Goal: Information Seeking & Learning: Learn about a topic

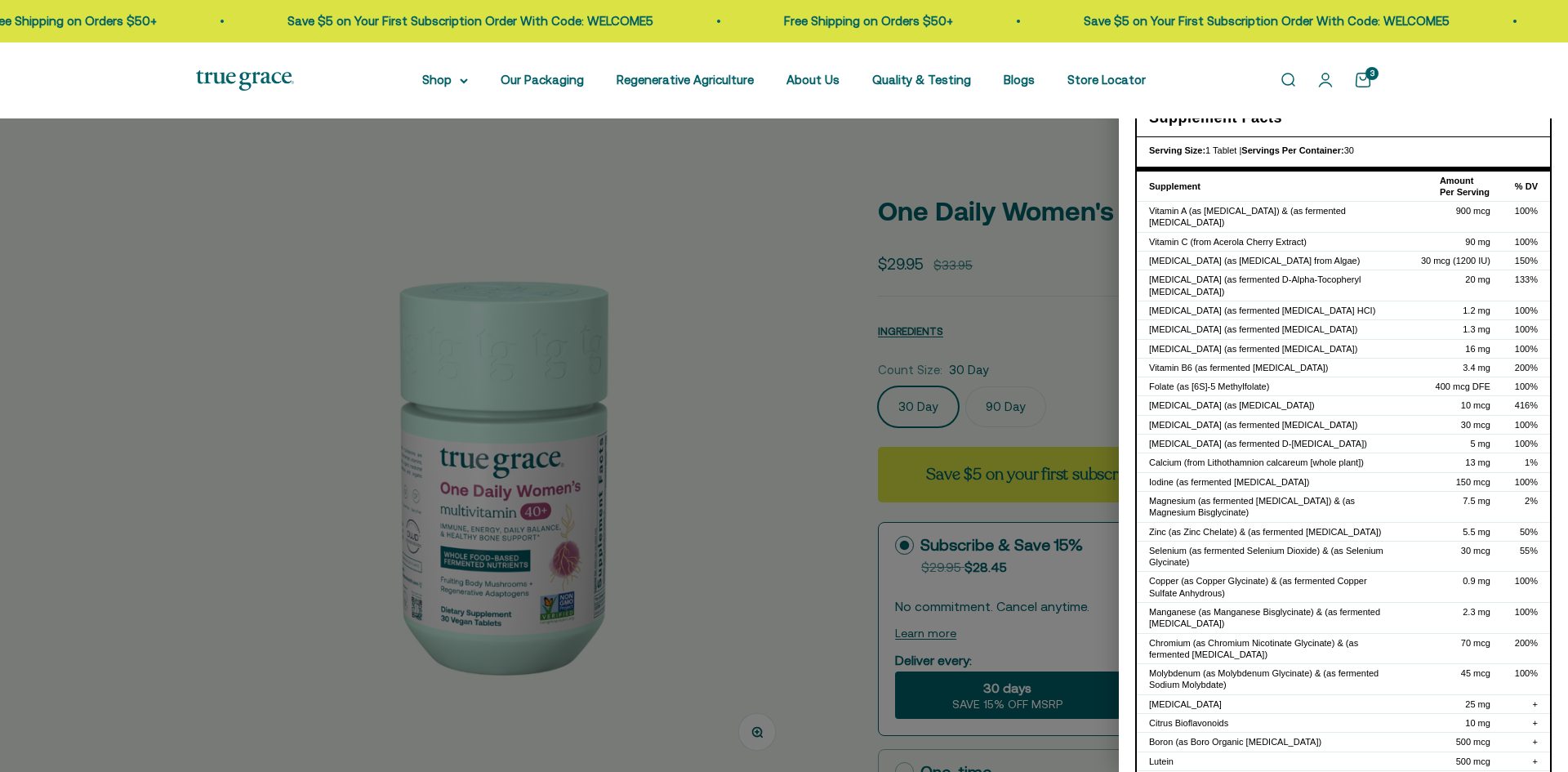
select select "3"
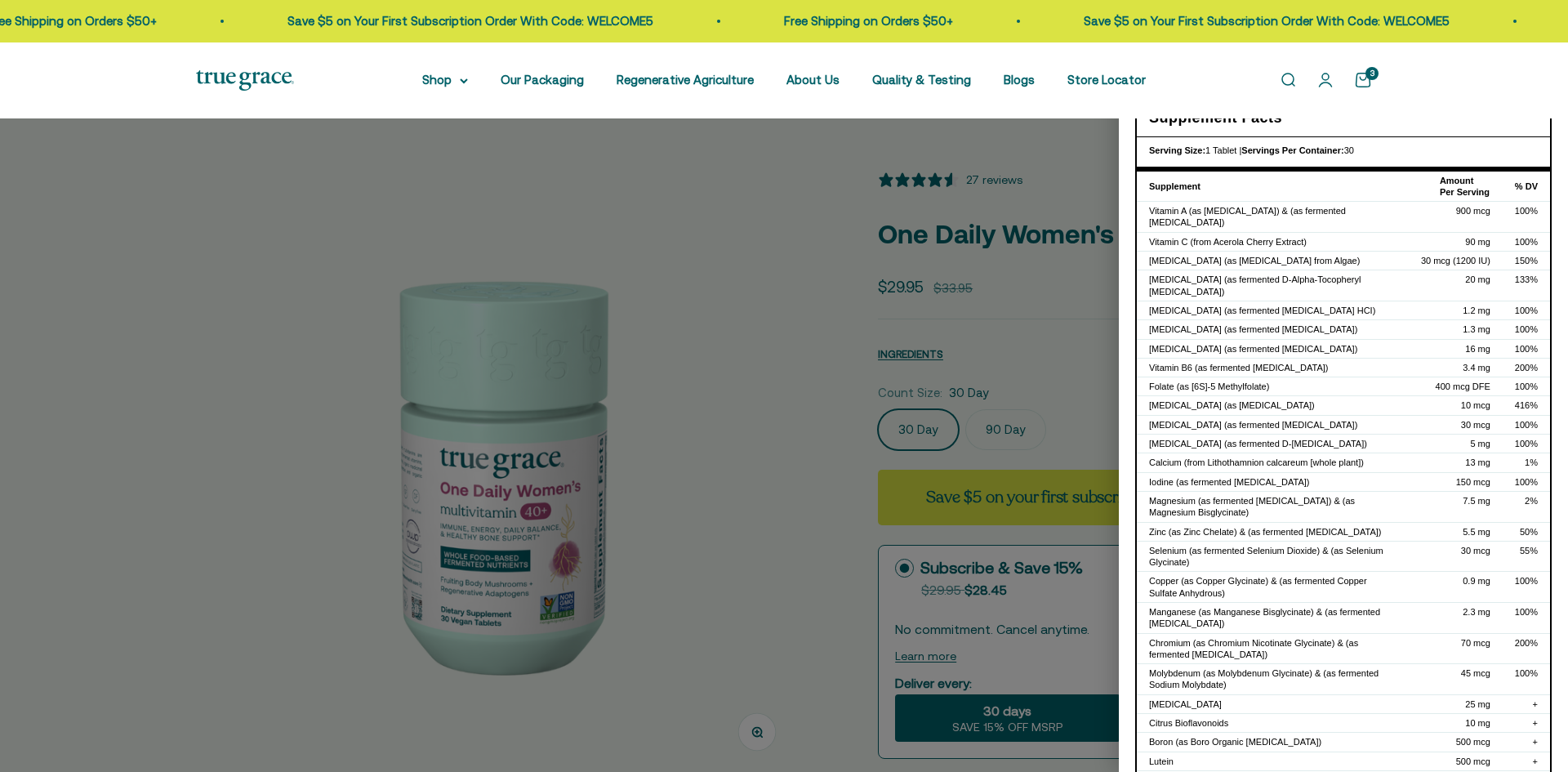
click at [701, 324] on div at bounding box center [784, 386] width 1568 height 772
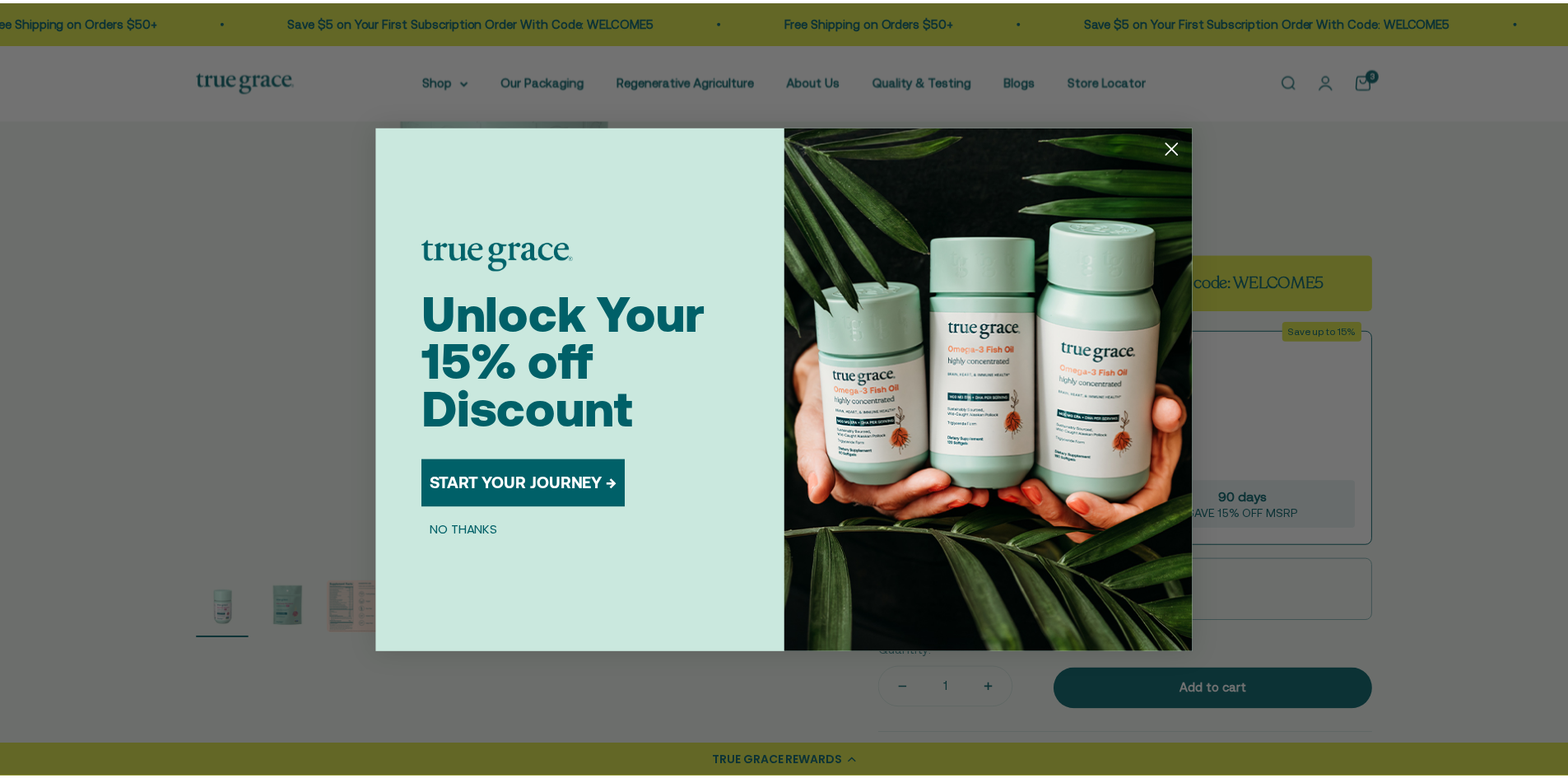
scroll to position [247, 0]
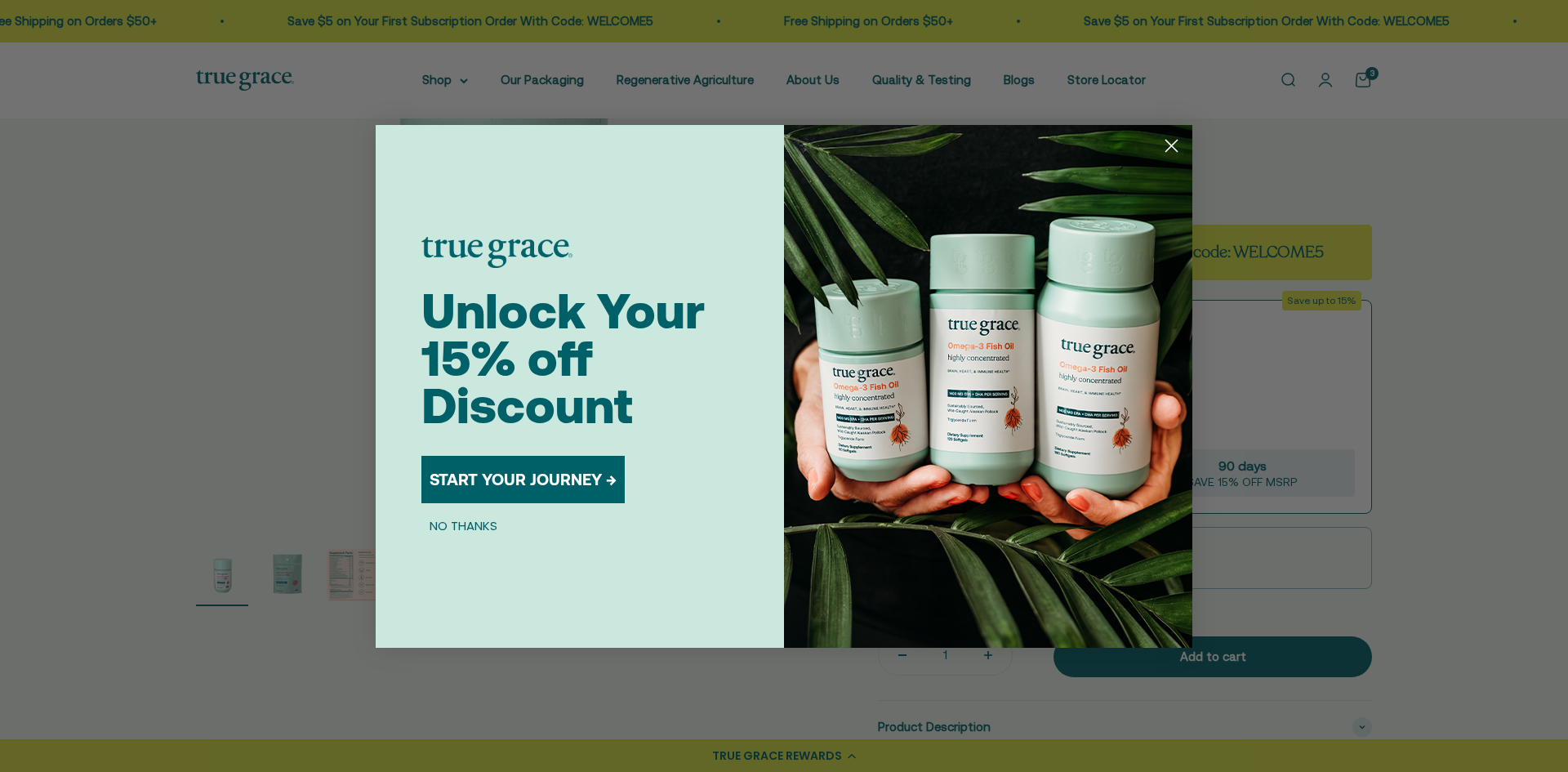
click at [476, 520] on button "NO THANKS" at bounding box center [463, 526] width 84 height 20
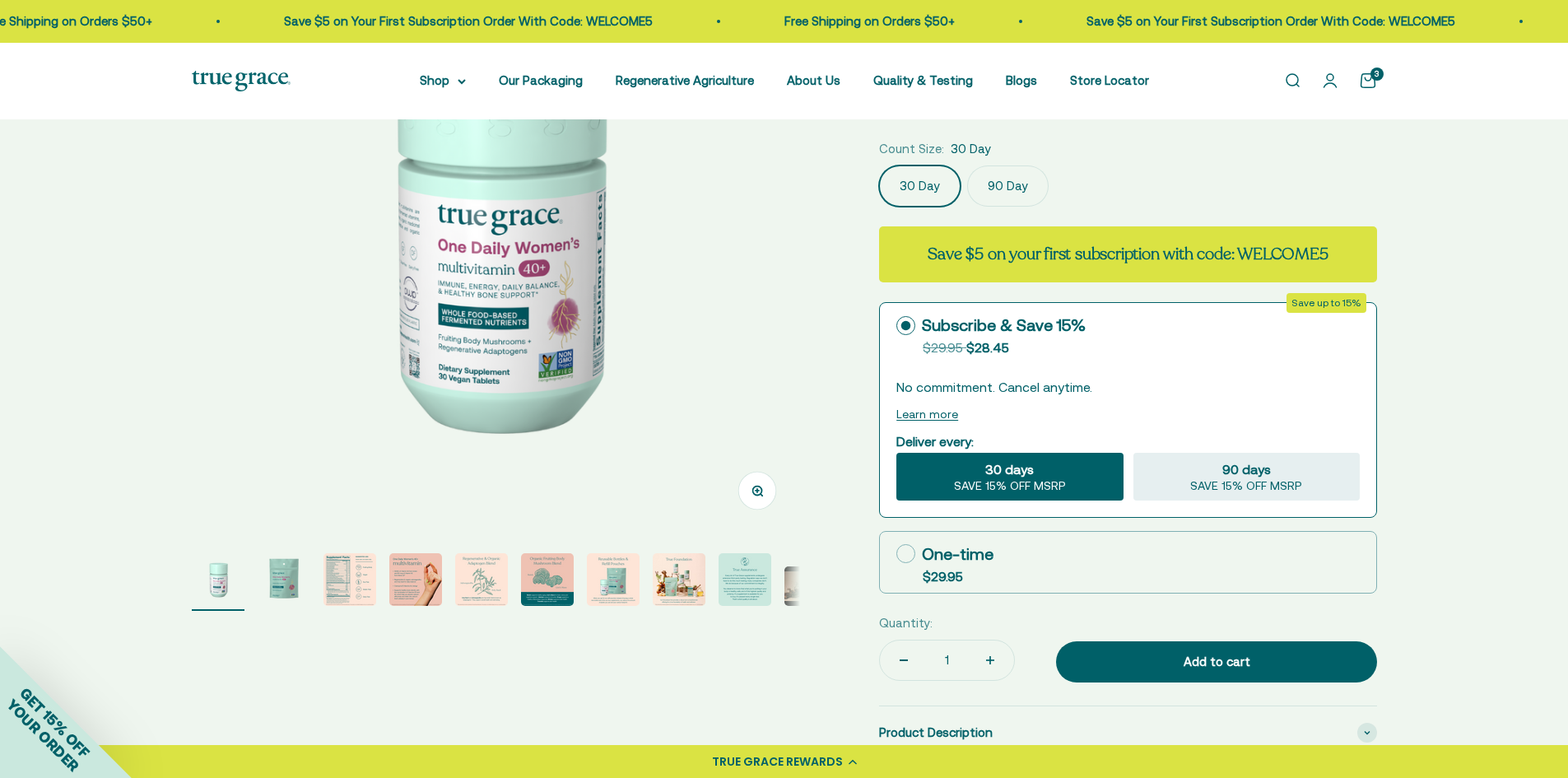
click at [347, 588] on img "Go to item 3" at bounding box center [350, 579] width 53 height 53
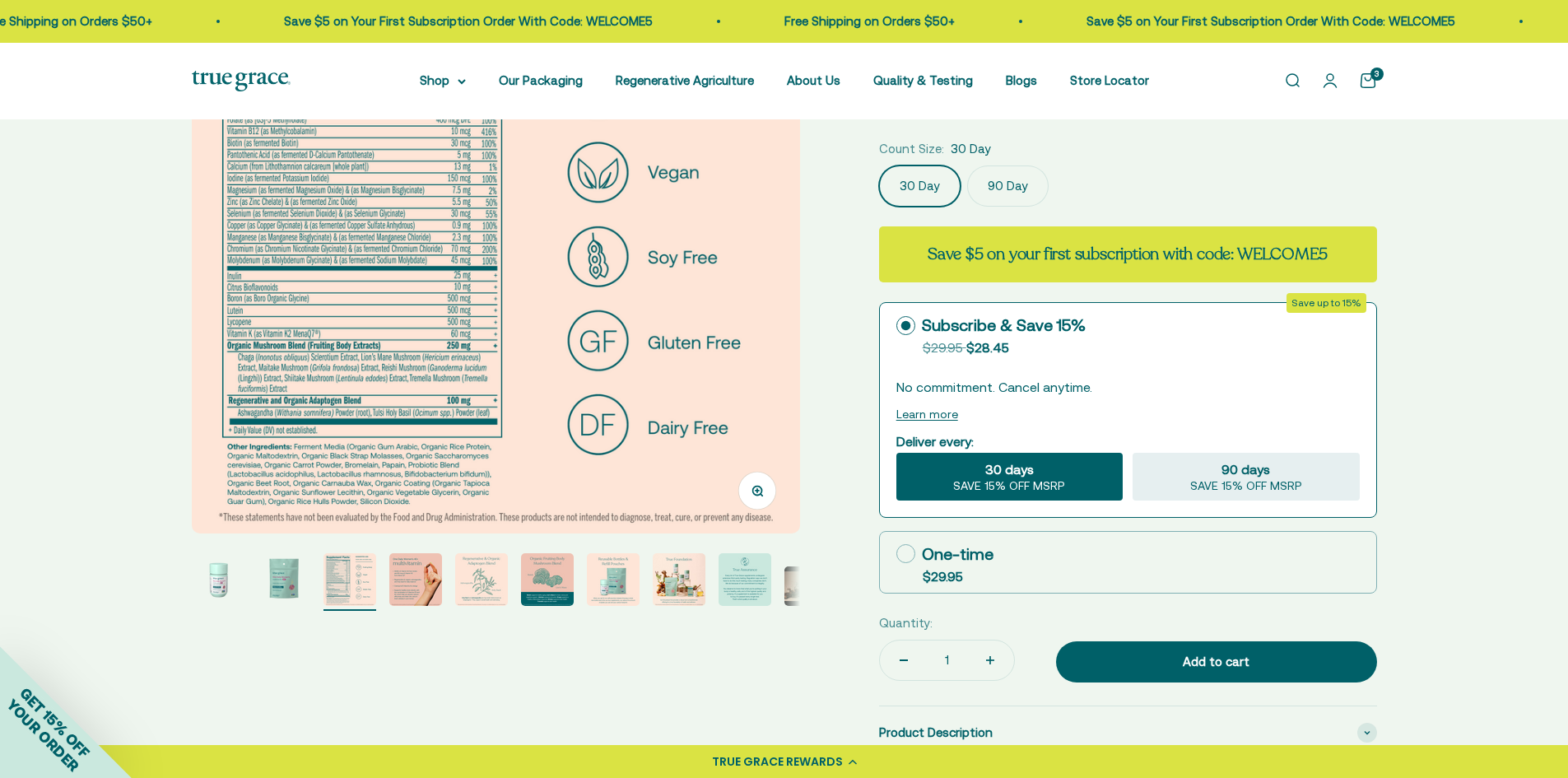
scroll to position [0, 0]
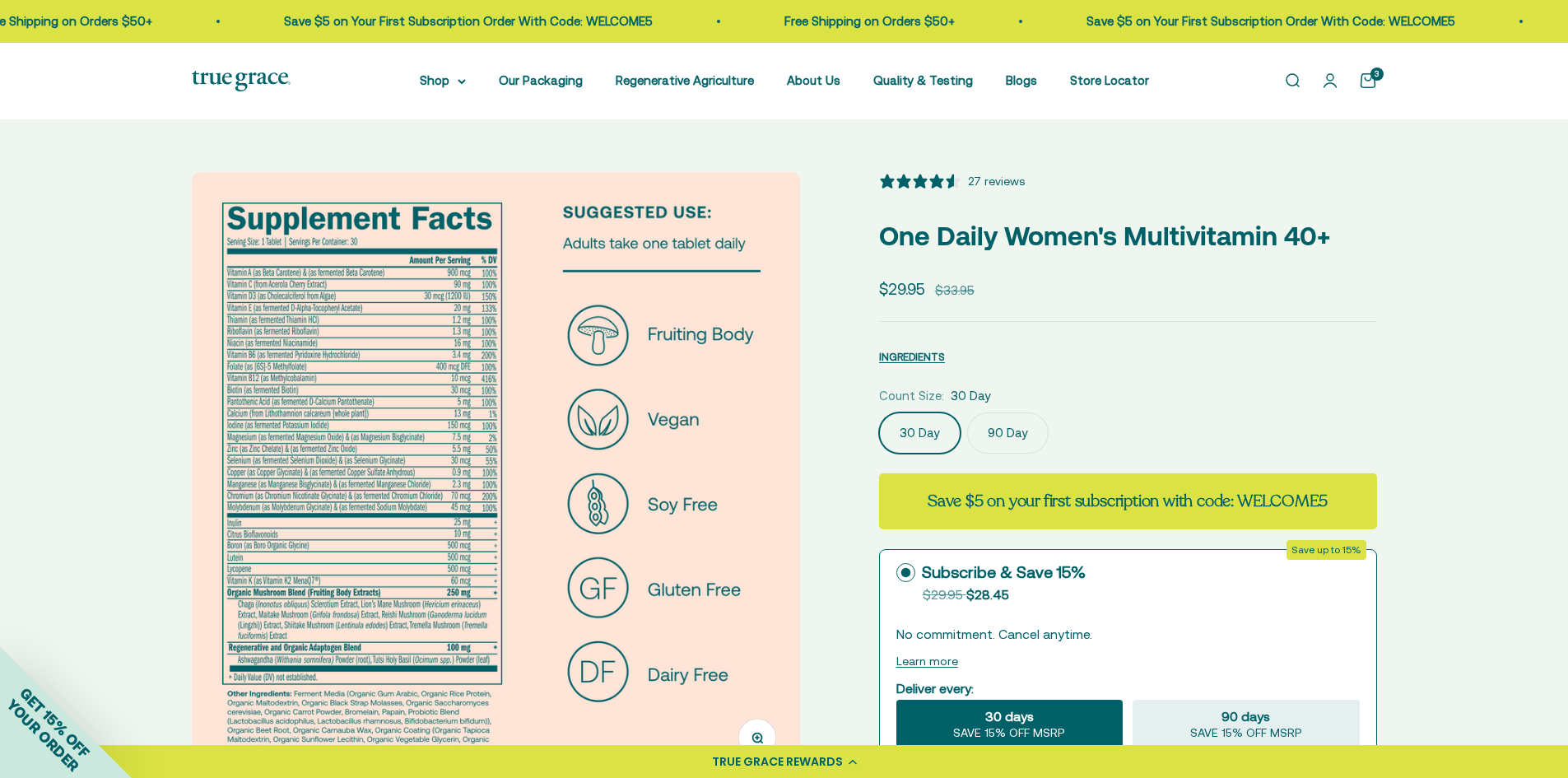
click at [334, 406] on img at bounding box center [496, 476] width 608 height 608
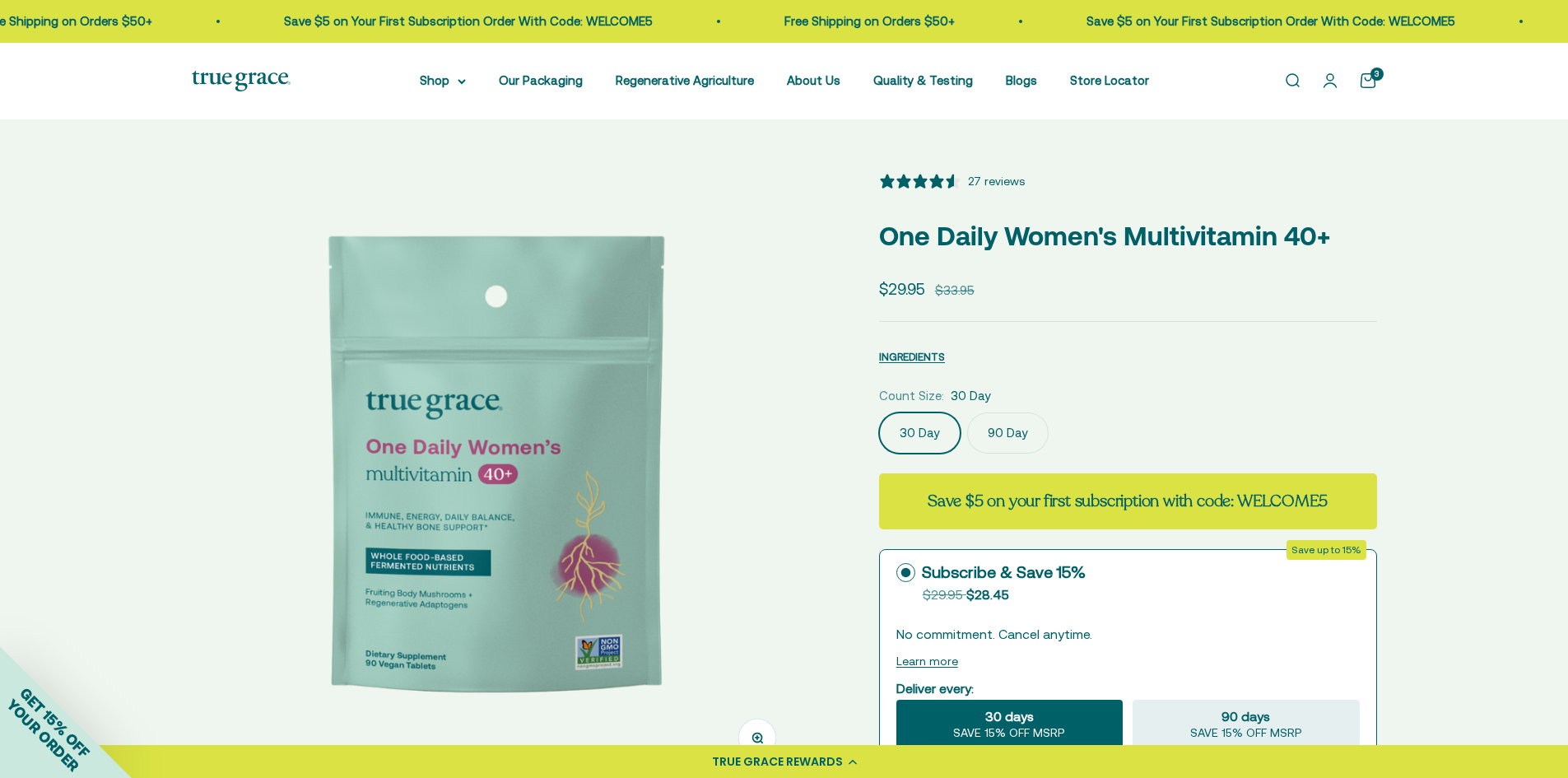
click at [599, 411] on img at bounding box center [496, 476] width 608 height 608
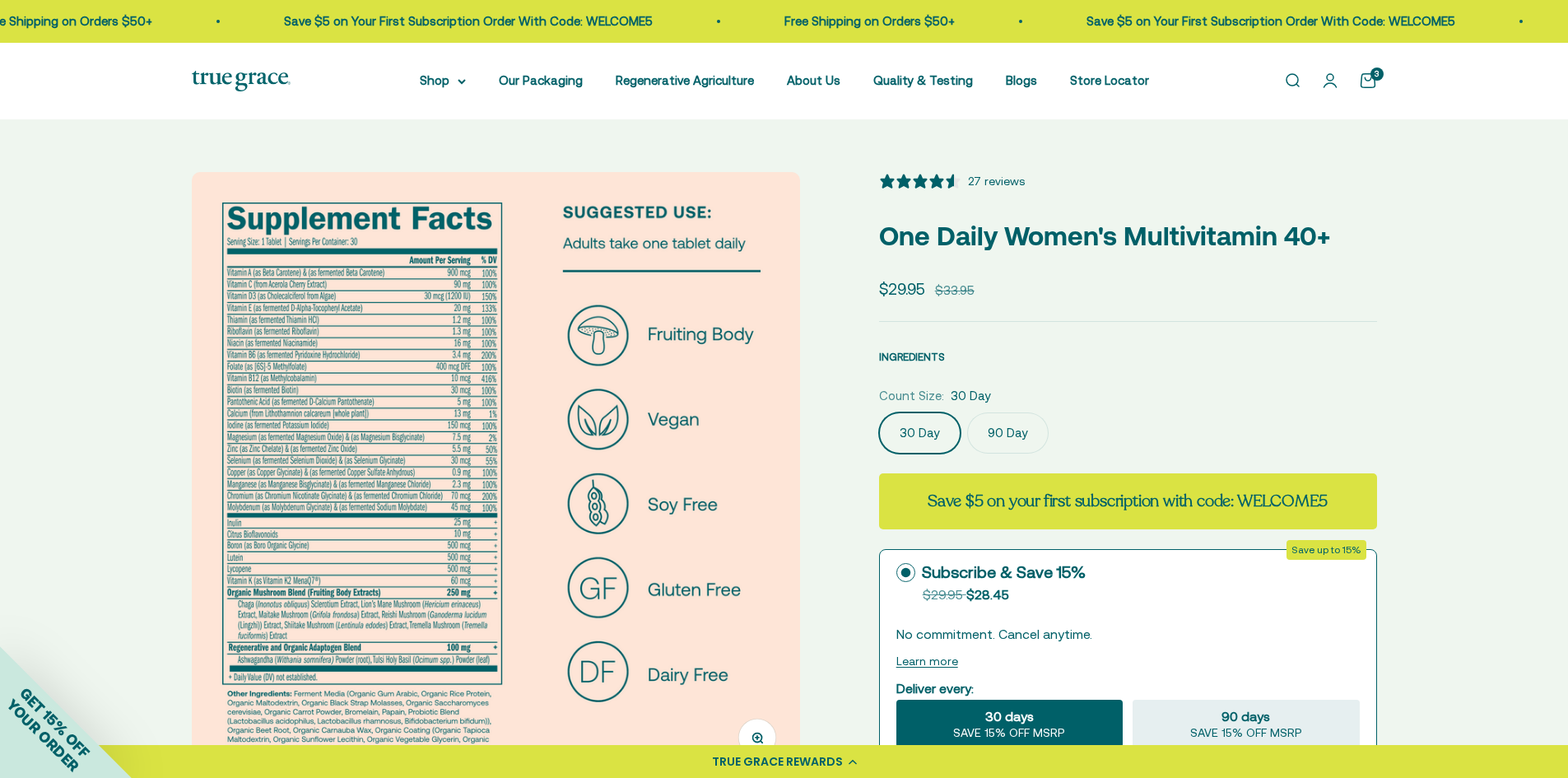
click at [904, 354] on span "INGREDIENTS" at bounding box center [912, 357] width 66 height 12
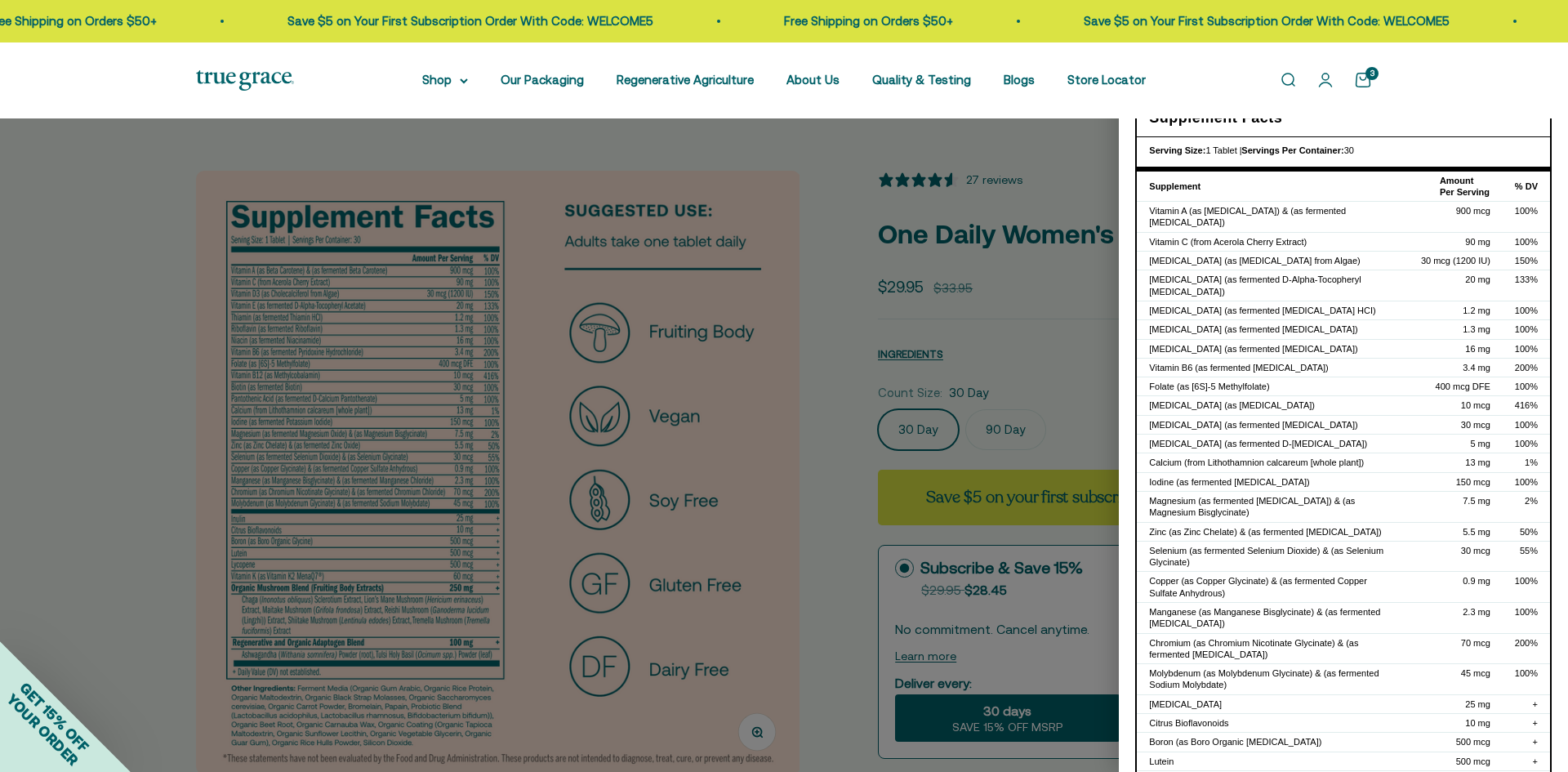
drag, startPoint x: 1368, startPoint y: 159, endPoint x: 1234, endPoint y: 196, distance: 139.0
click at [1234, 196] on div "Supplement Facts Serving Size: 1 Tablet | Servings Per Container: 30 Supplement…" at bounding box center [1343, 531] width 416 height 873
click at [1385, 189] on th "Supplement" at bounding box center [1272, 186] width 272 height 30
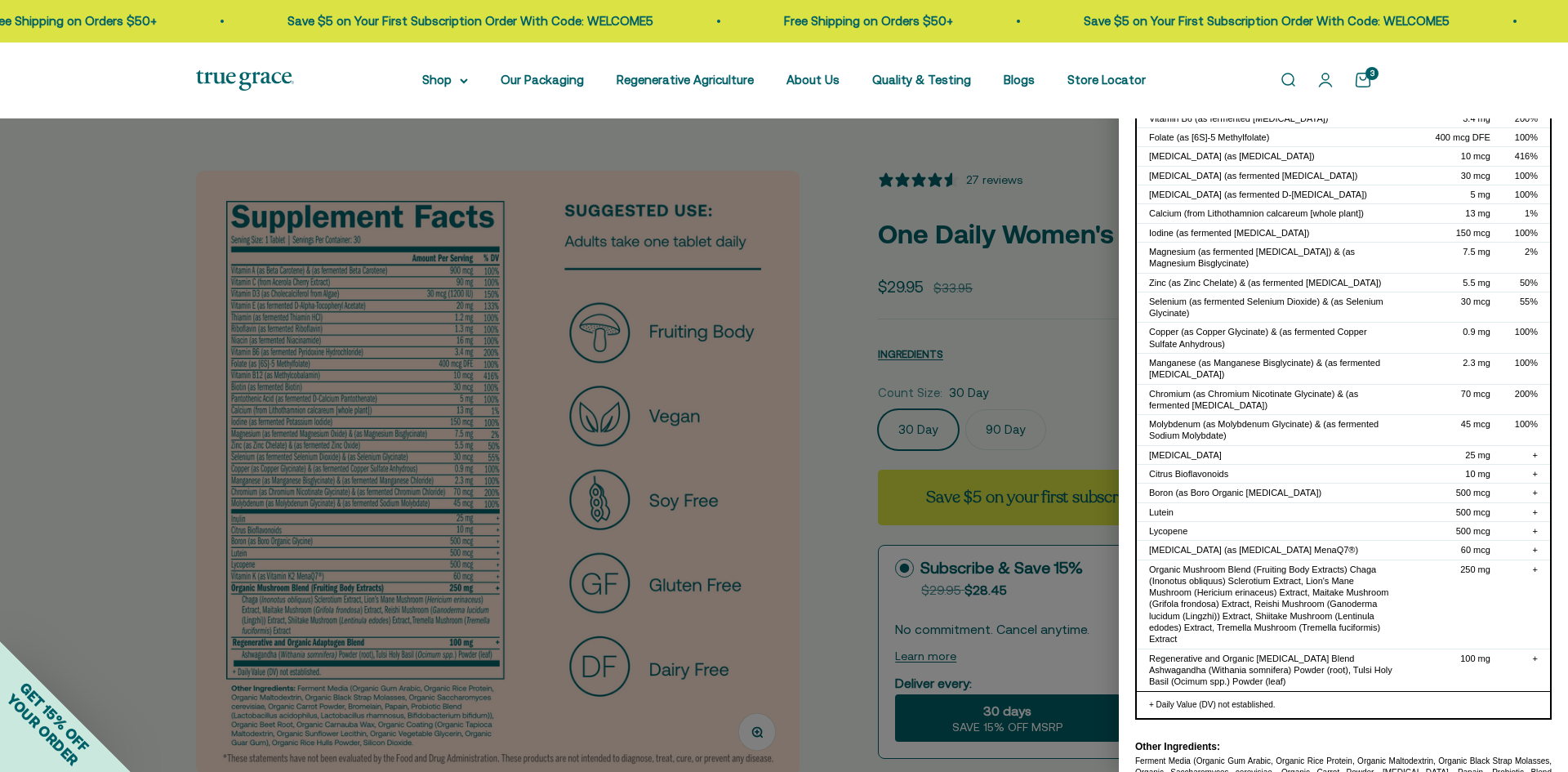
scroll to position [294, 0]
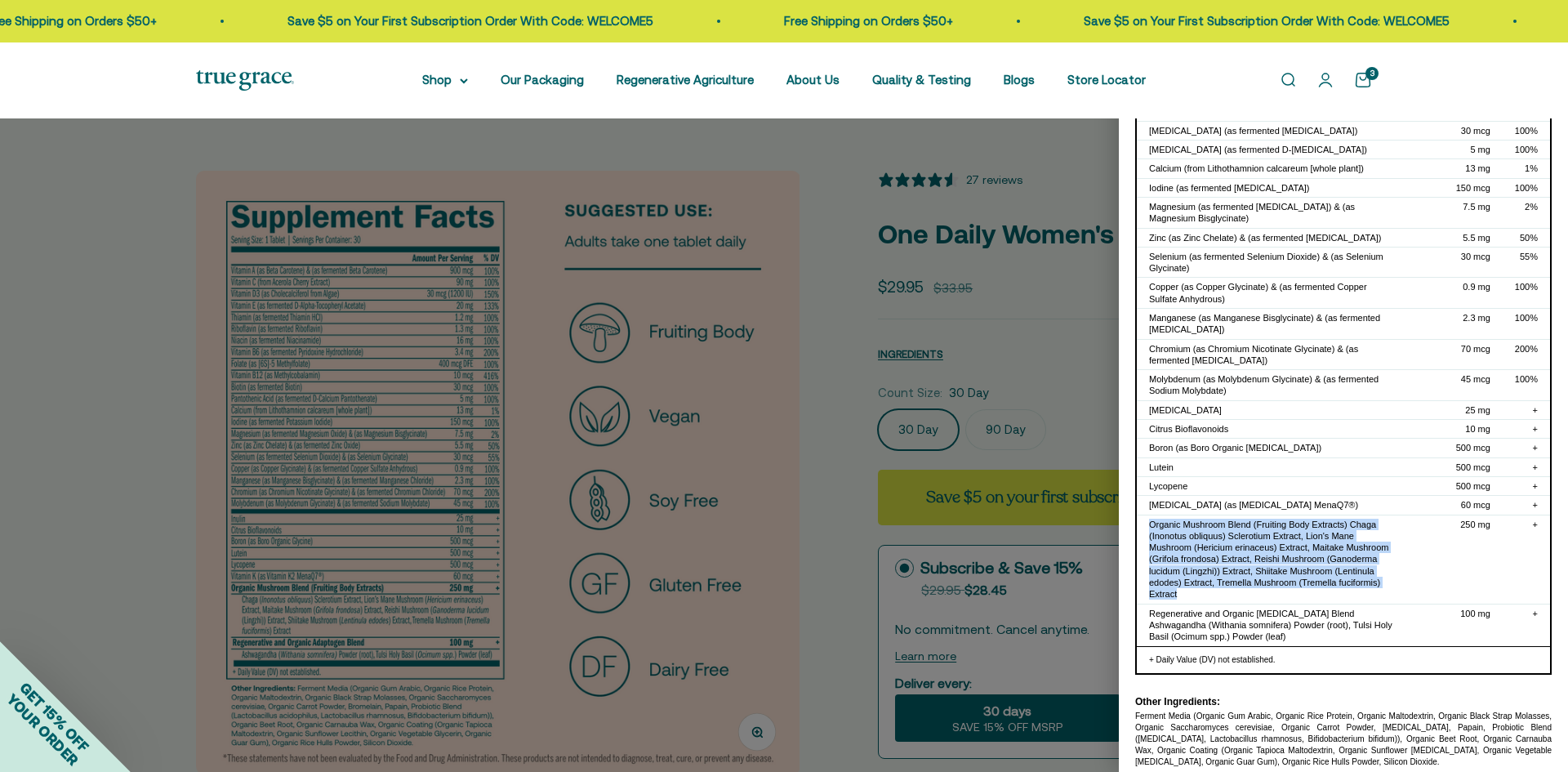
drag, startPoint x: 1151, startPoint y: 512, endPoint x: 1275, endPoint y: 582, distance: 142.4
click at [1275, 582] on div "Organic Mushroom Blend (Fruiting Body Extracts) Chaga (Inonotus obliquus) Scler…" at bounding box center [1272, 558] width 247 height 81
copy div "Organic Mushroom Blend (Fruiting Body Extracts) Chaga (Inonotus obliquus) Scler…"
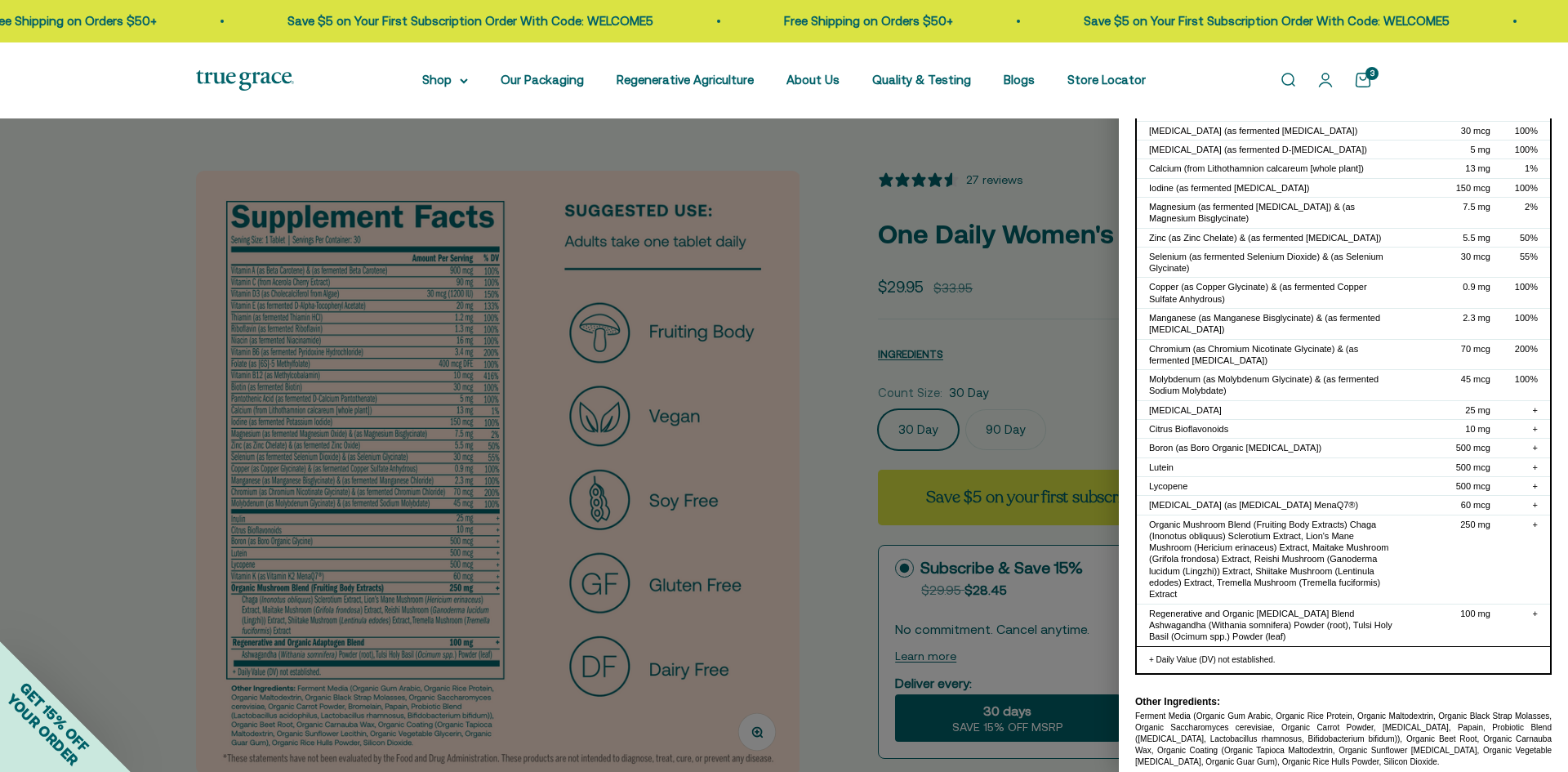
click at [1301, 404] on div "[MEDICAL_DATA]" at bounding box center [1272, 410] width 247 height 11
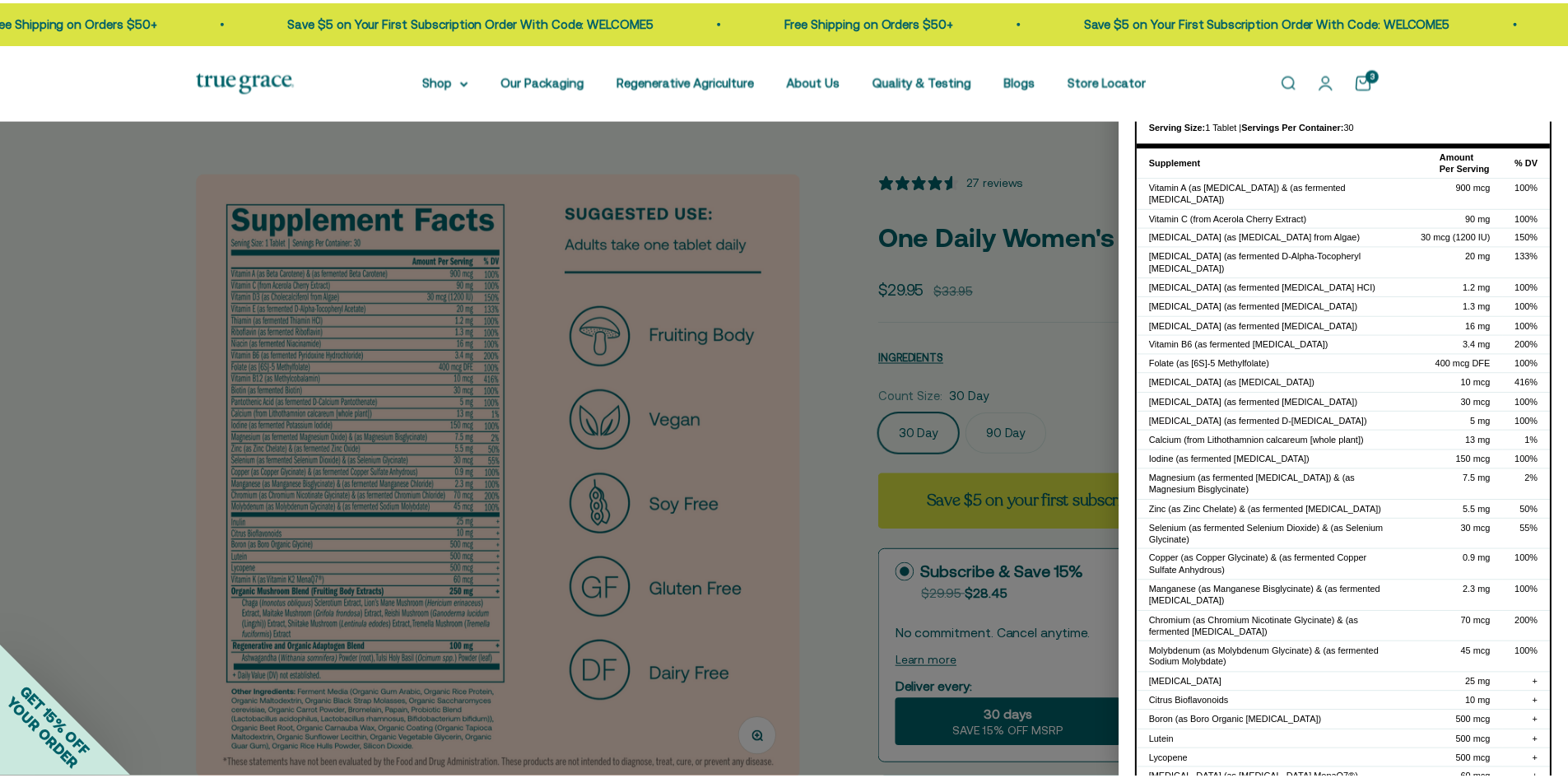
scroll to position [0, 0]
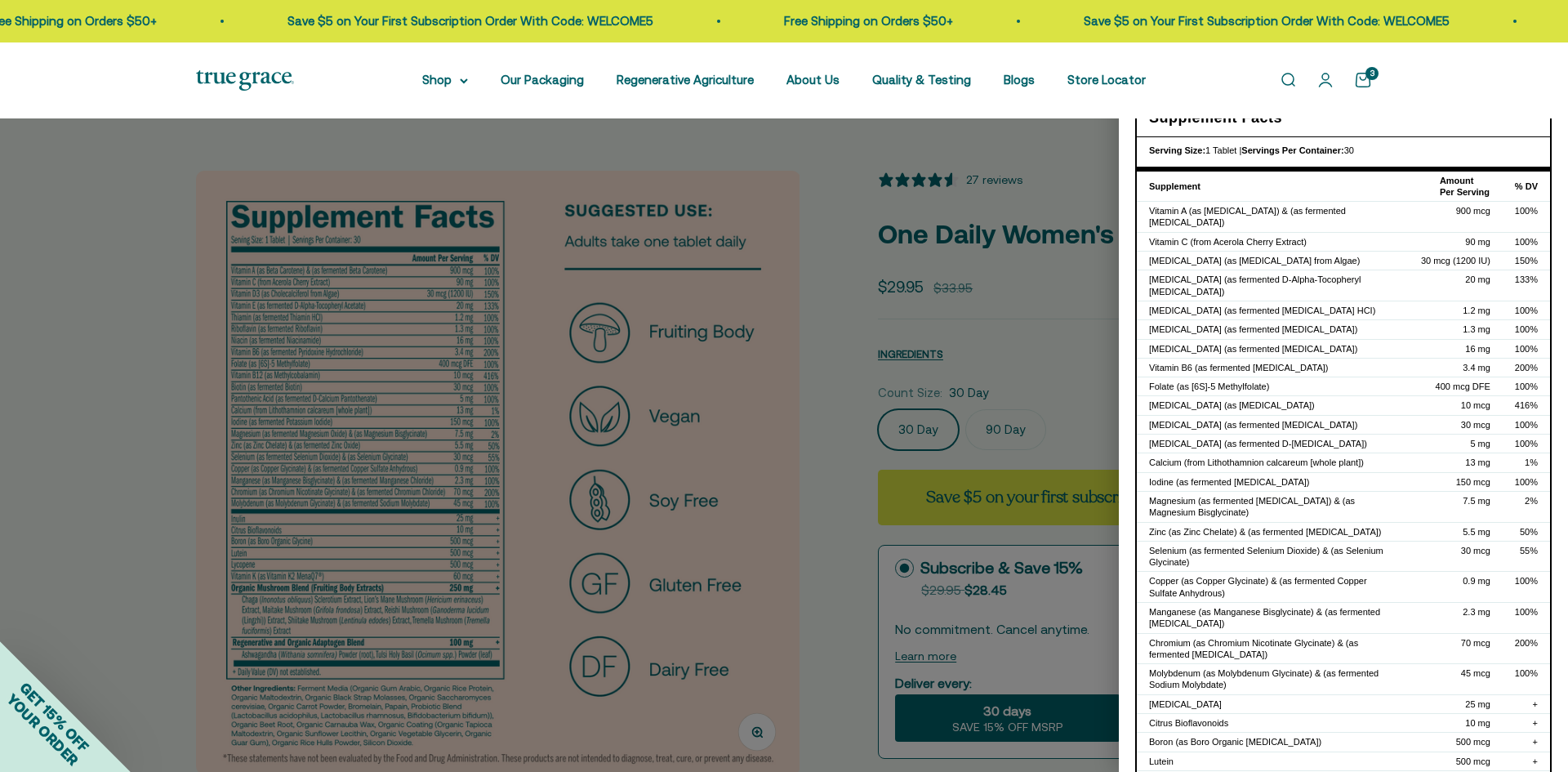
click at [894, 270] on div at bounding box center [784, 386] width 1568 height 772
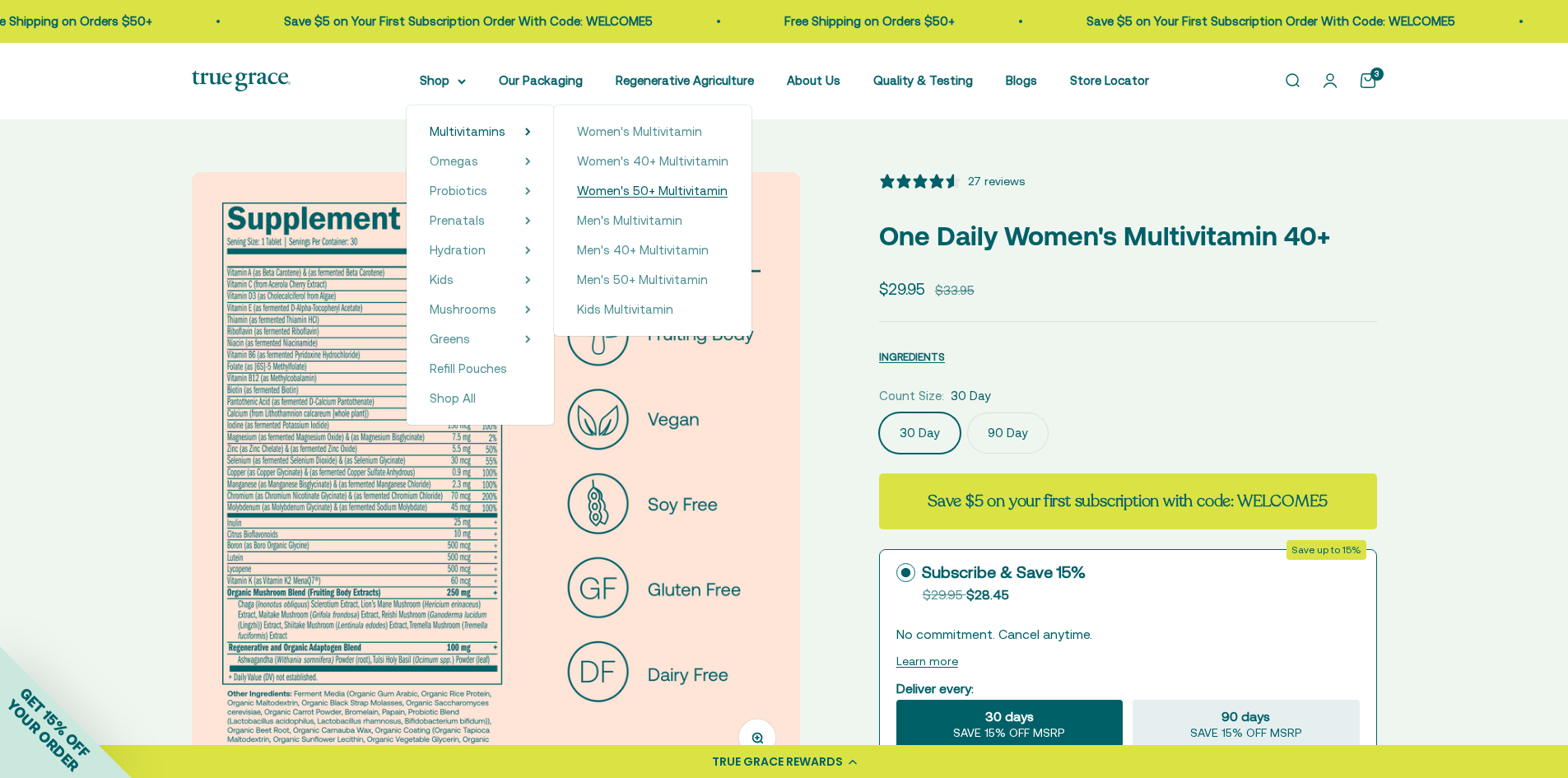
click at [618, 190] on span "Women's 50+ Multivitamin" at bounding box center [652, 190] width 151 height 14
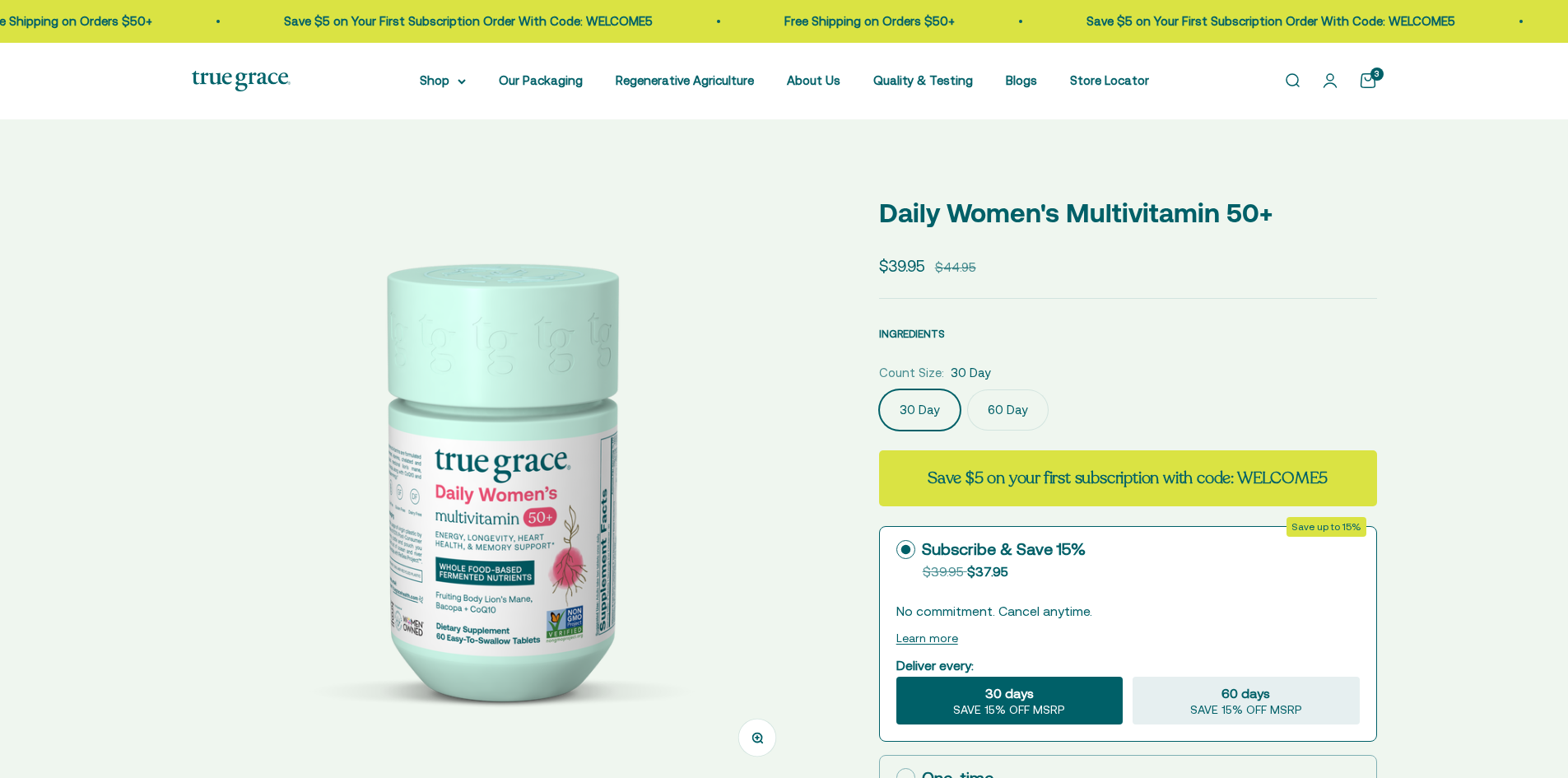
click at [912, 335] on span "INGREDIENTS" at bounding box center [912, 334] width 66 height 12
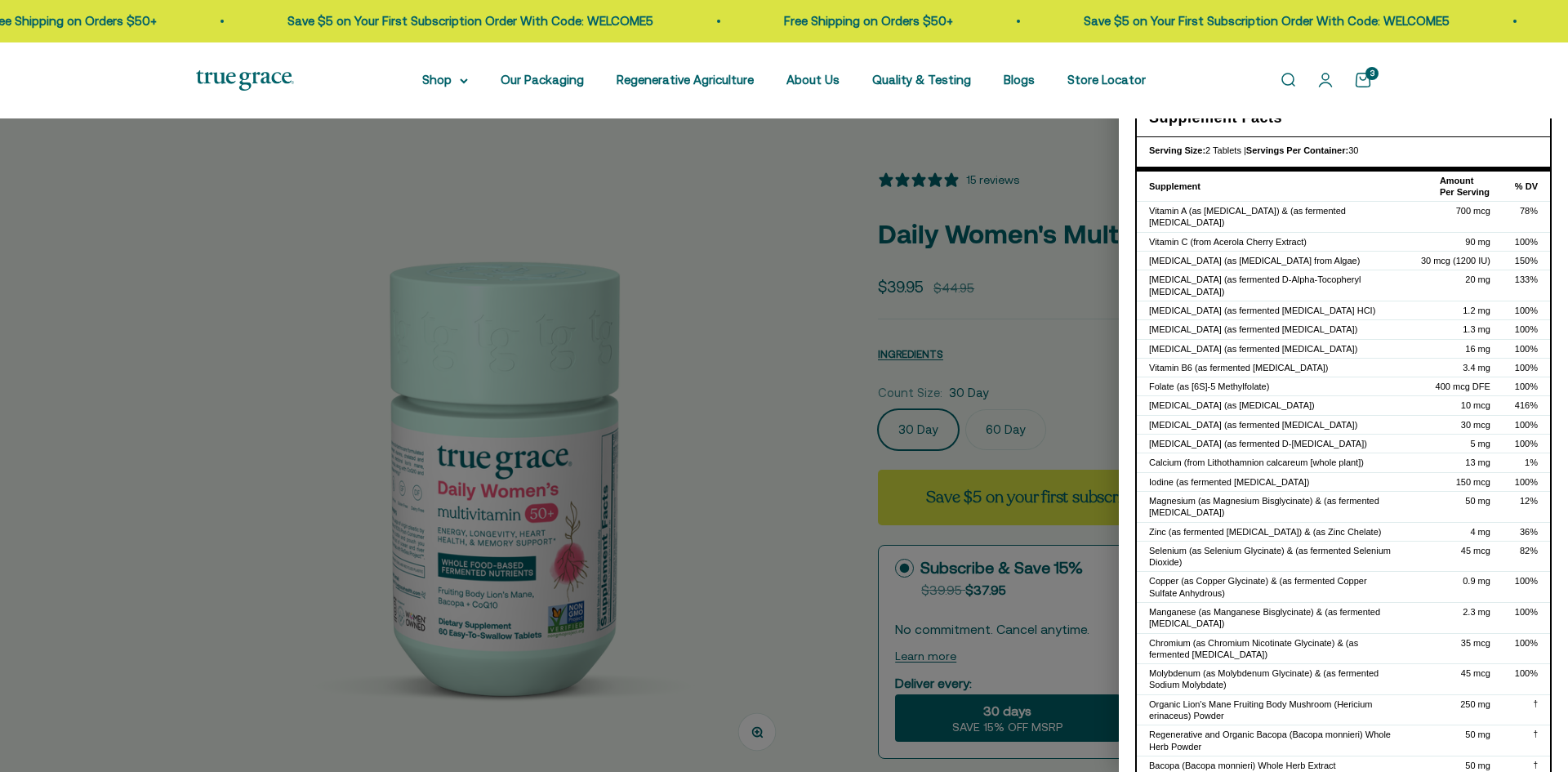
select select "3"
click at [720, 301] on div at bounding box center [784, 386] width 1568 height 772
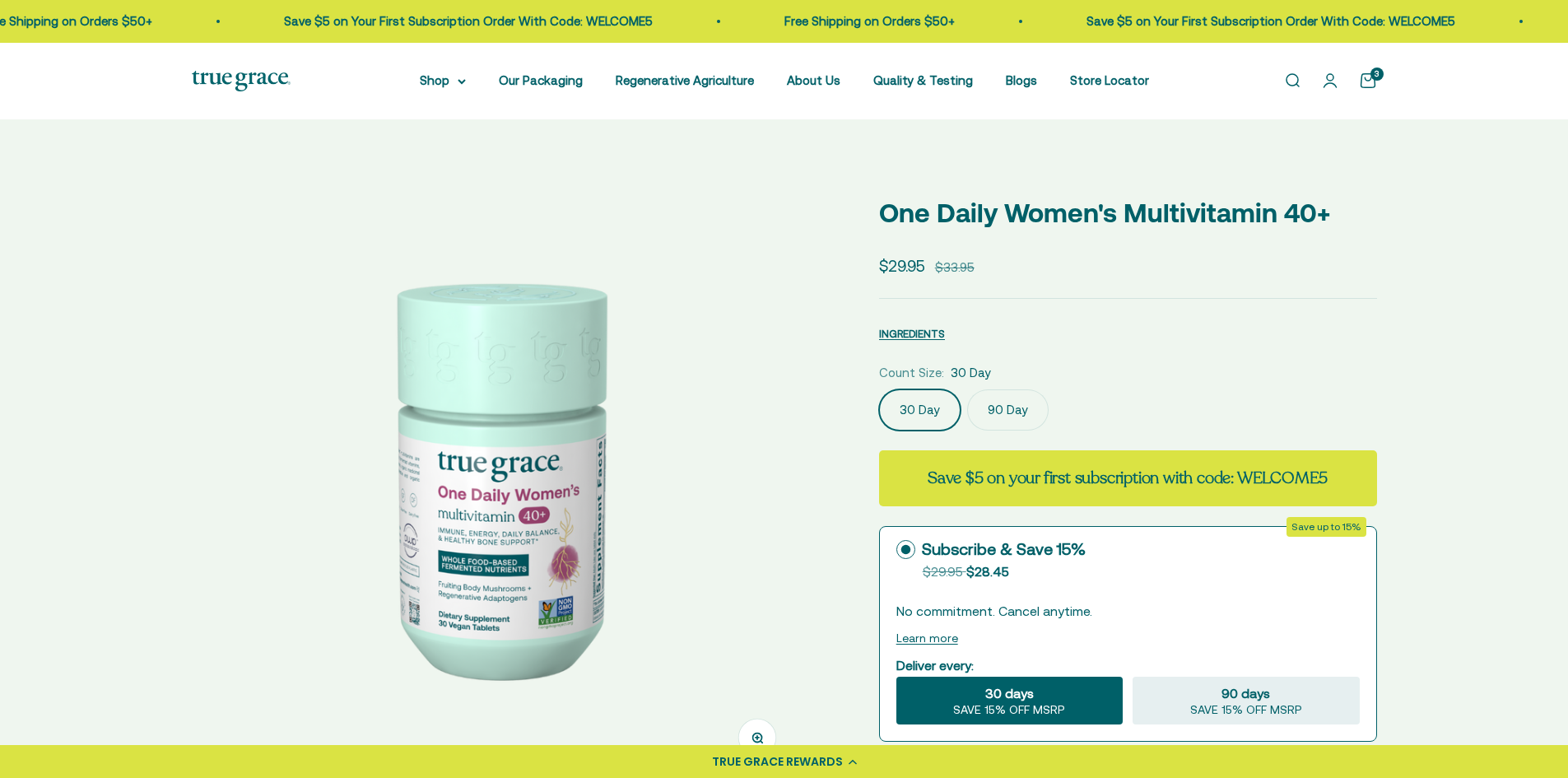
select select "3"
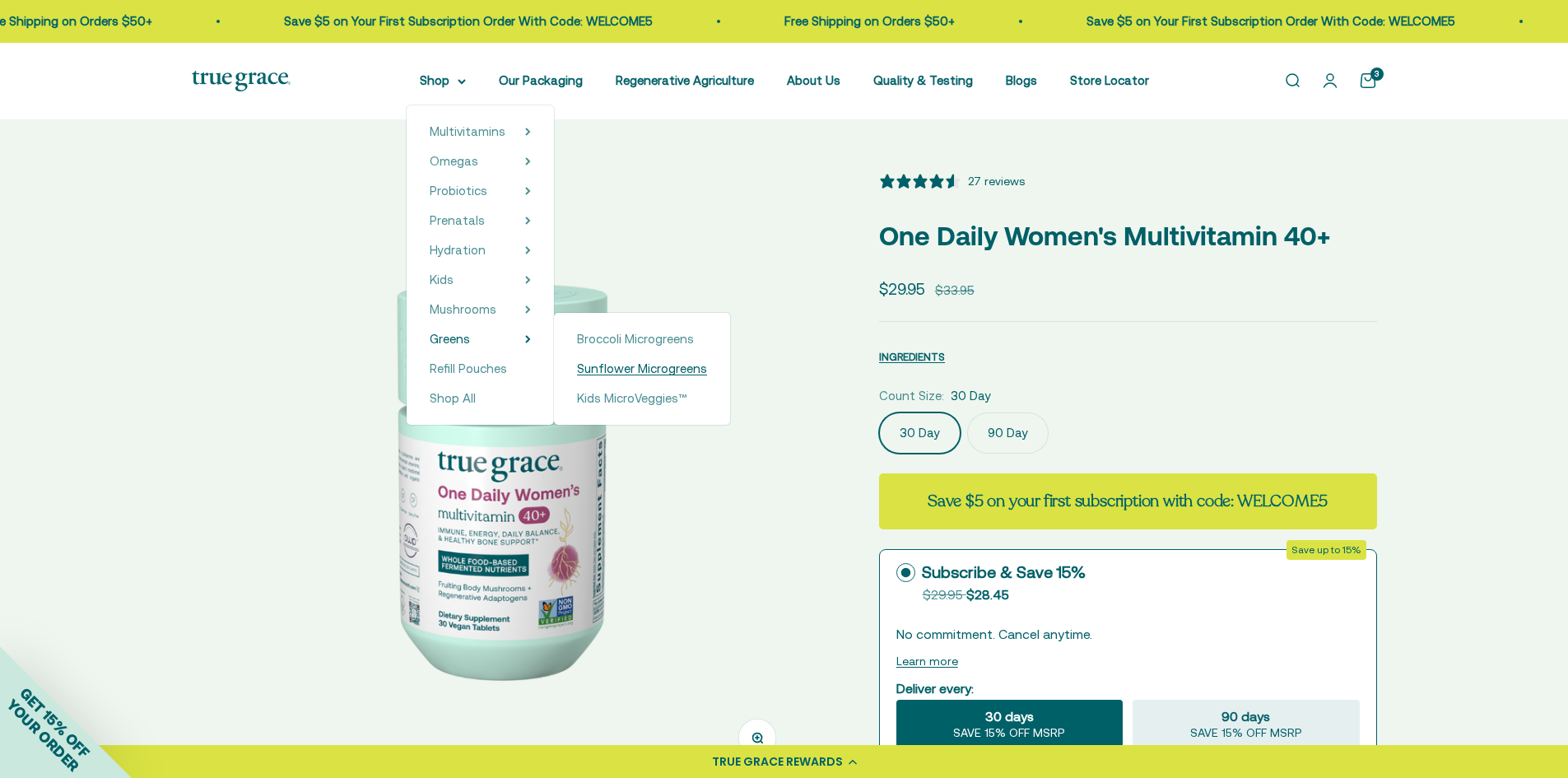
click at [654, 367] on span "Sunflower Microgreens" at bounding box center [642, 368] width 130 height 14
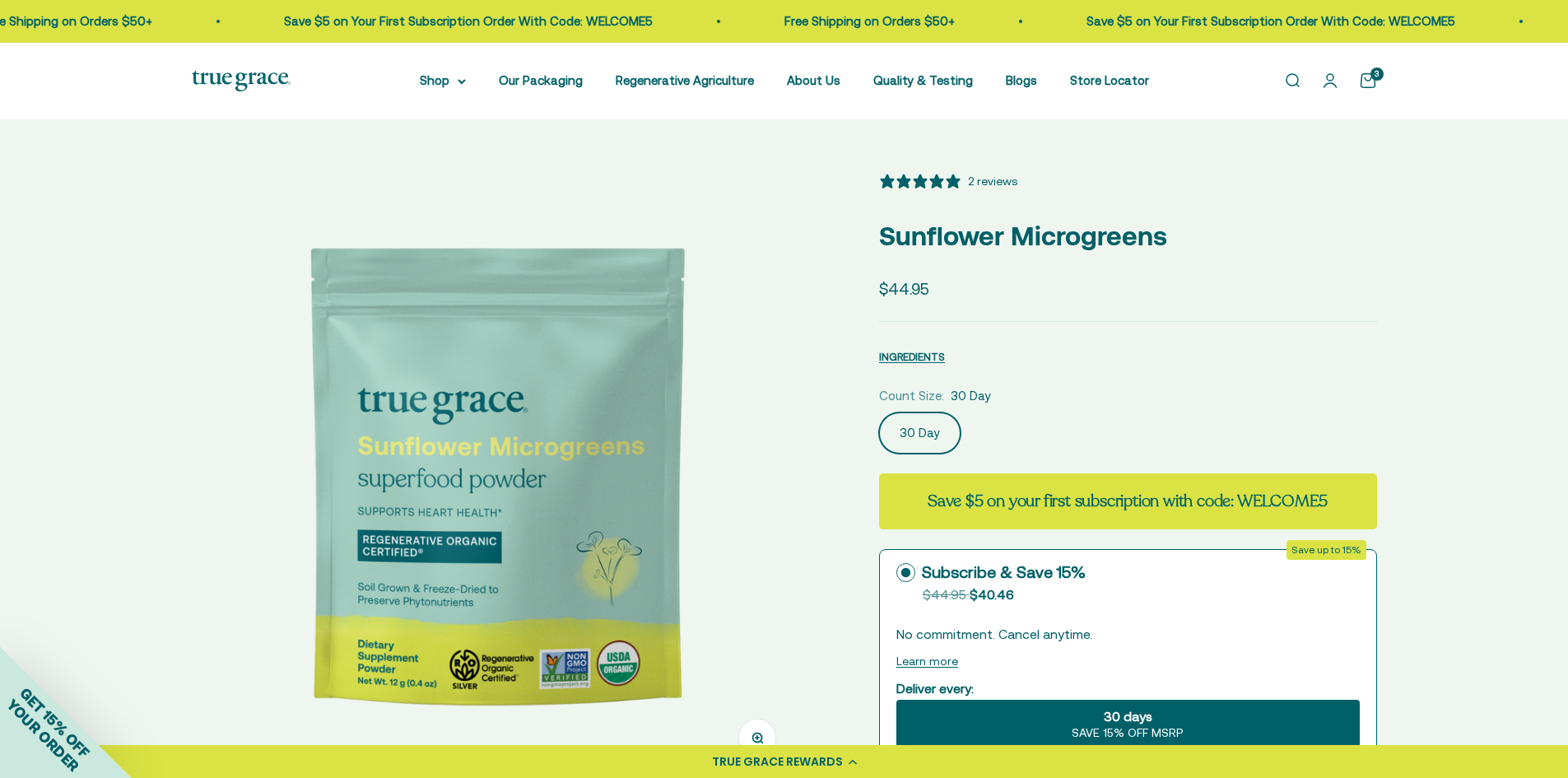
select select "3"
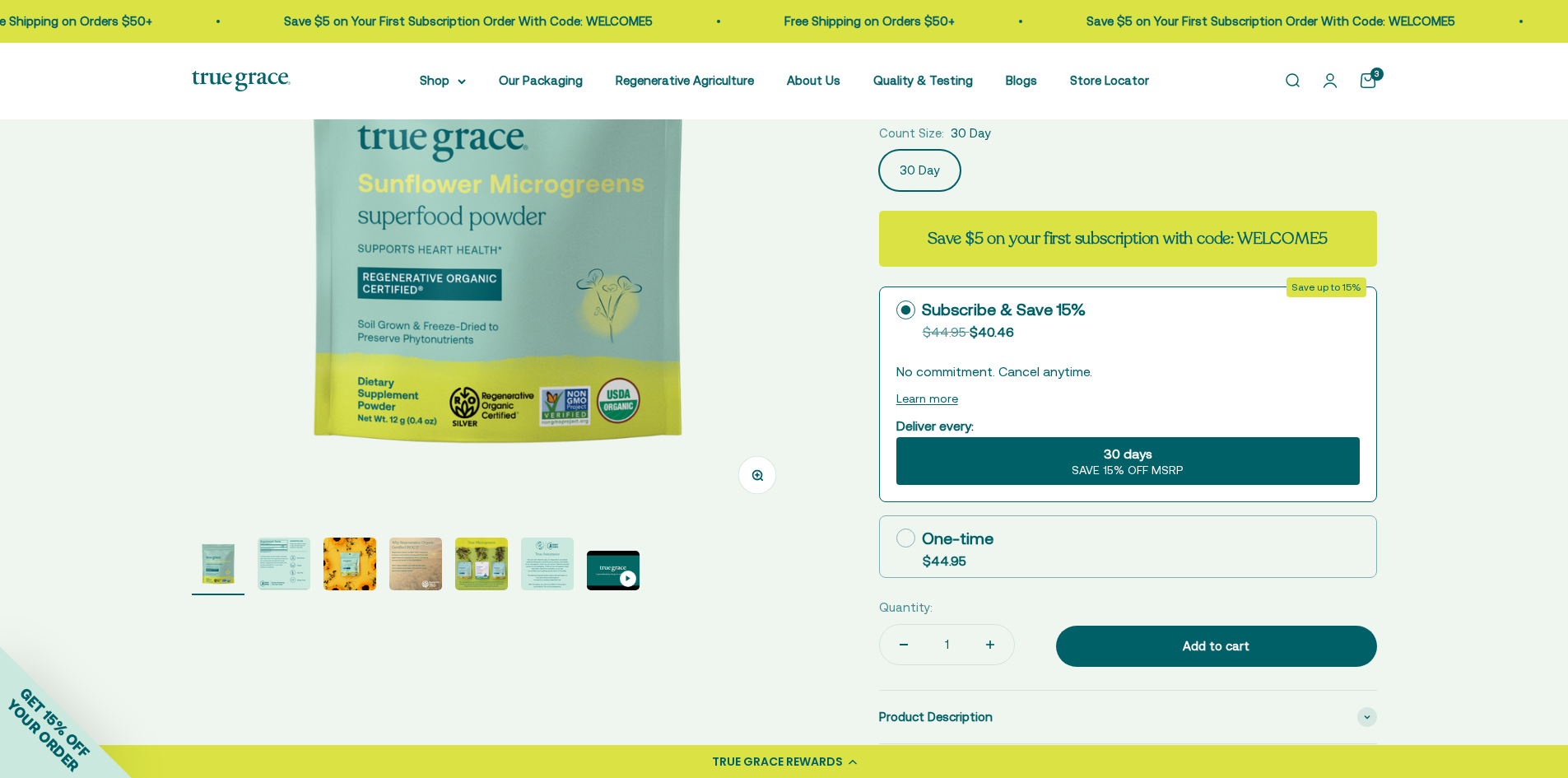
scroll to position [411, 0]
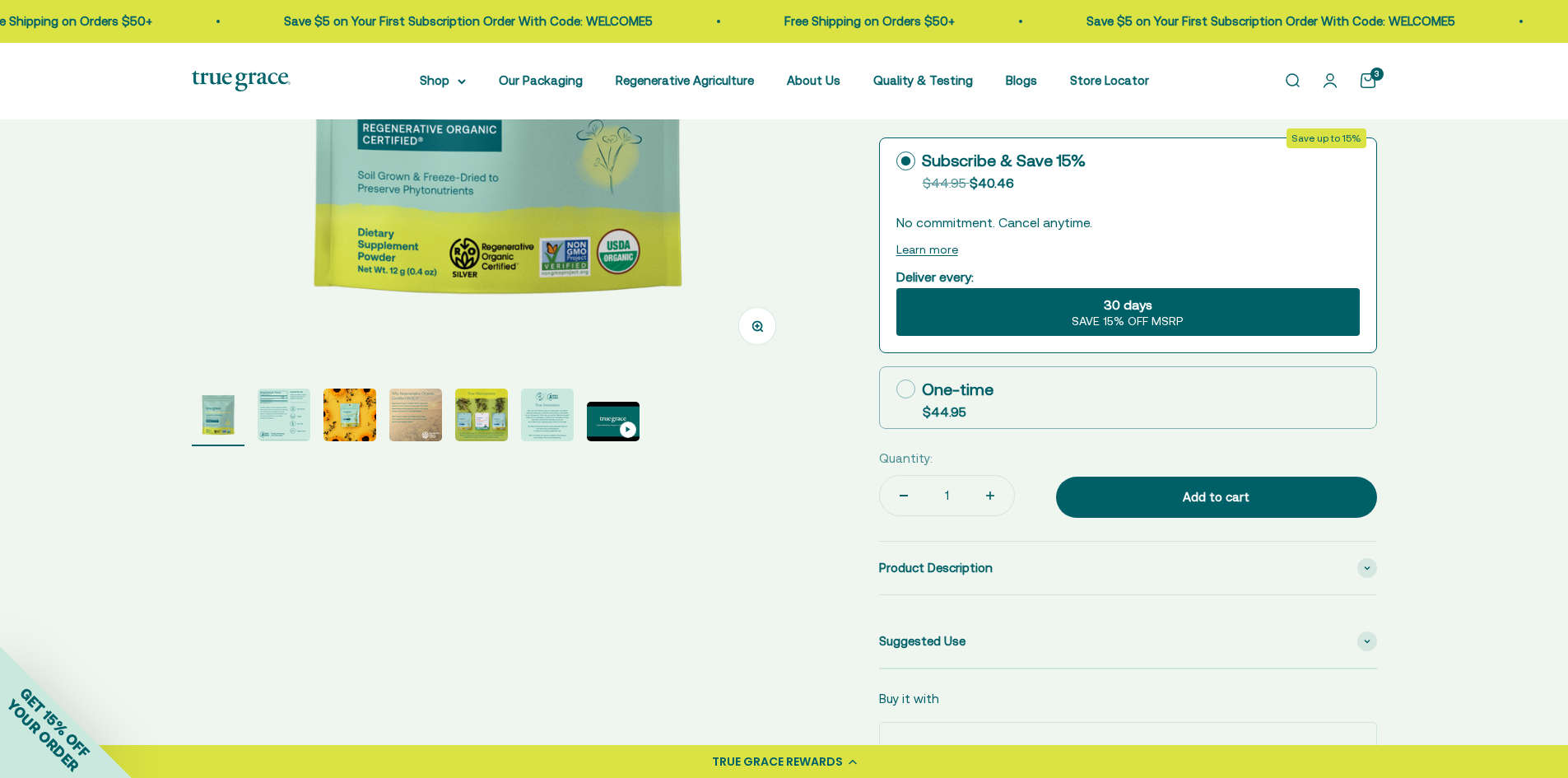
click at [282, 428] on img "Go to item 2" at bounding box center [284, 415] width 53 height 53
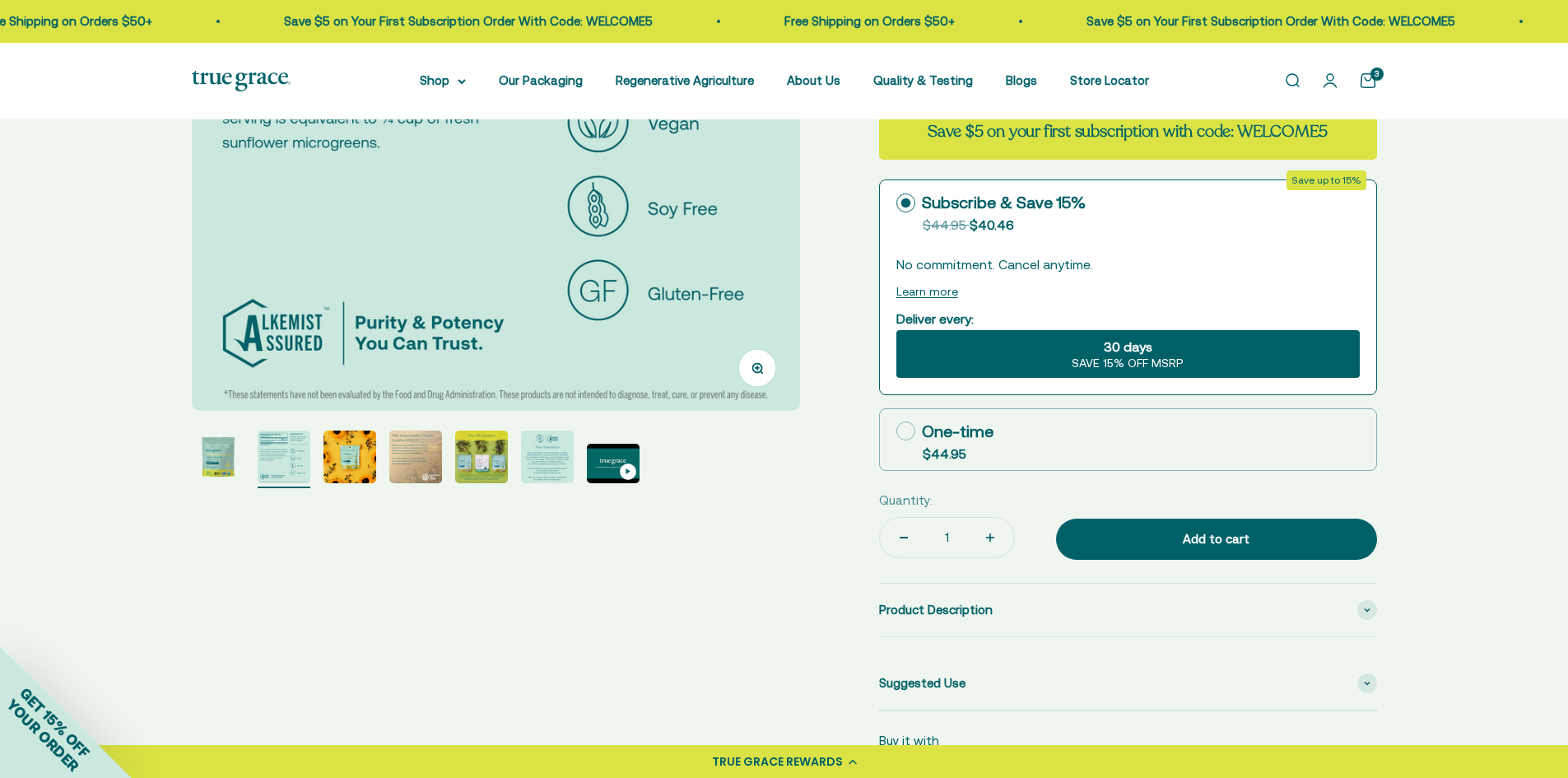
scroll to position [0, 0]
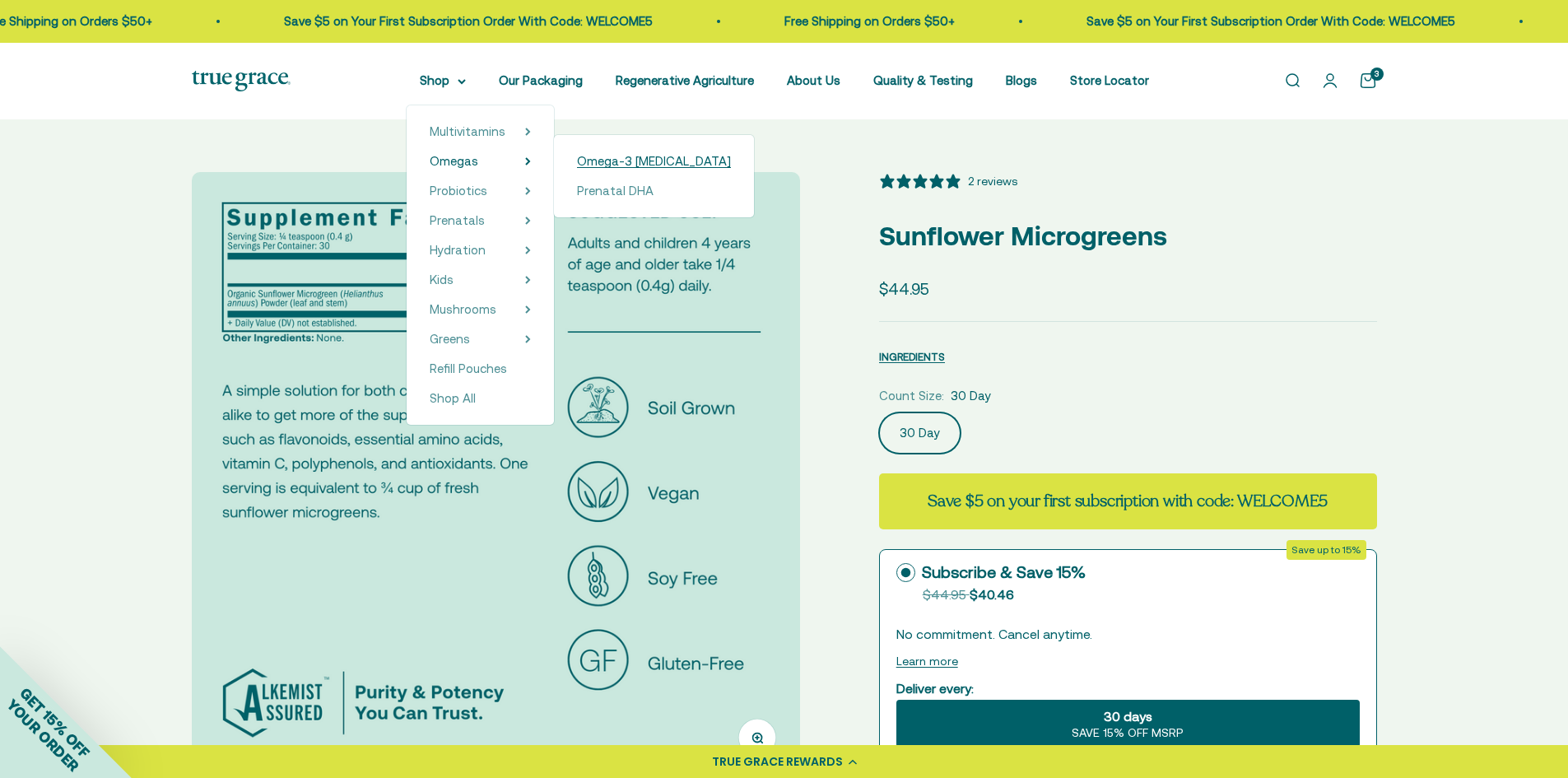
click at [617, 157] on span "Omega-3 [MEDICAL_DATA]" at bounding box center [654, 161] width 154 height 14
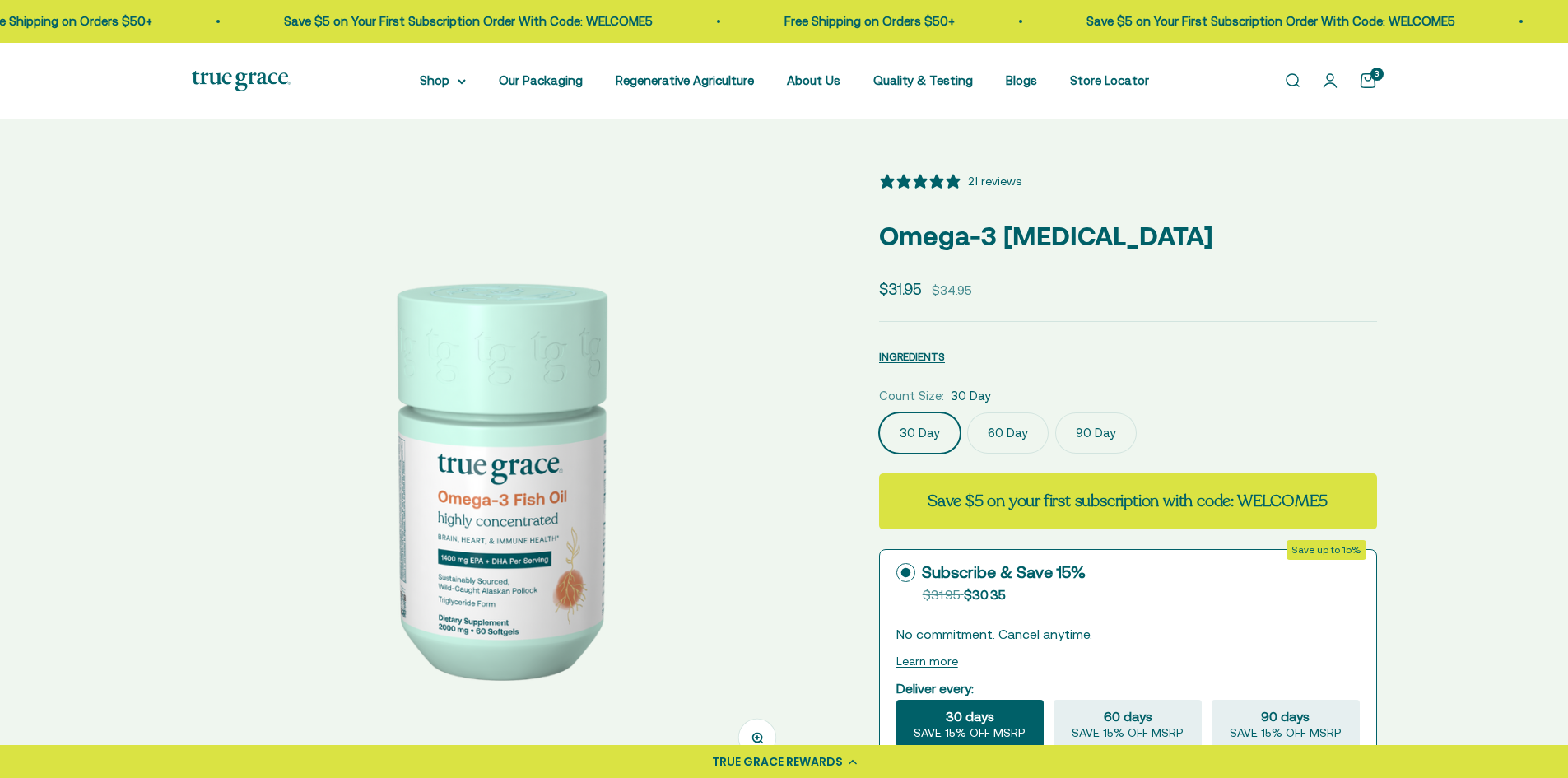
select select "3"
click at [921, 354] on span "INGREDIENTS" at bounding box center [912, 357] width 66 height 12
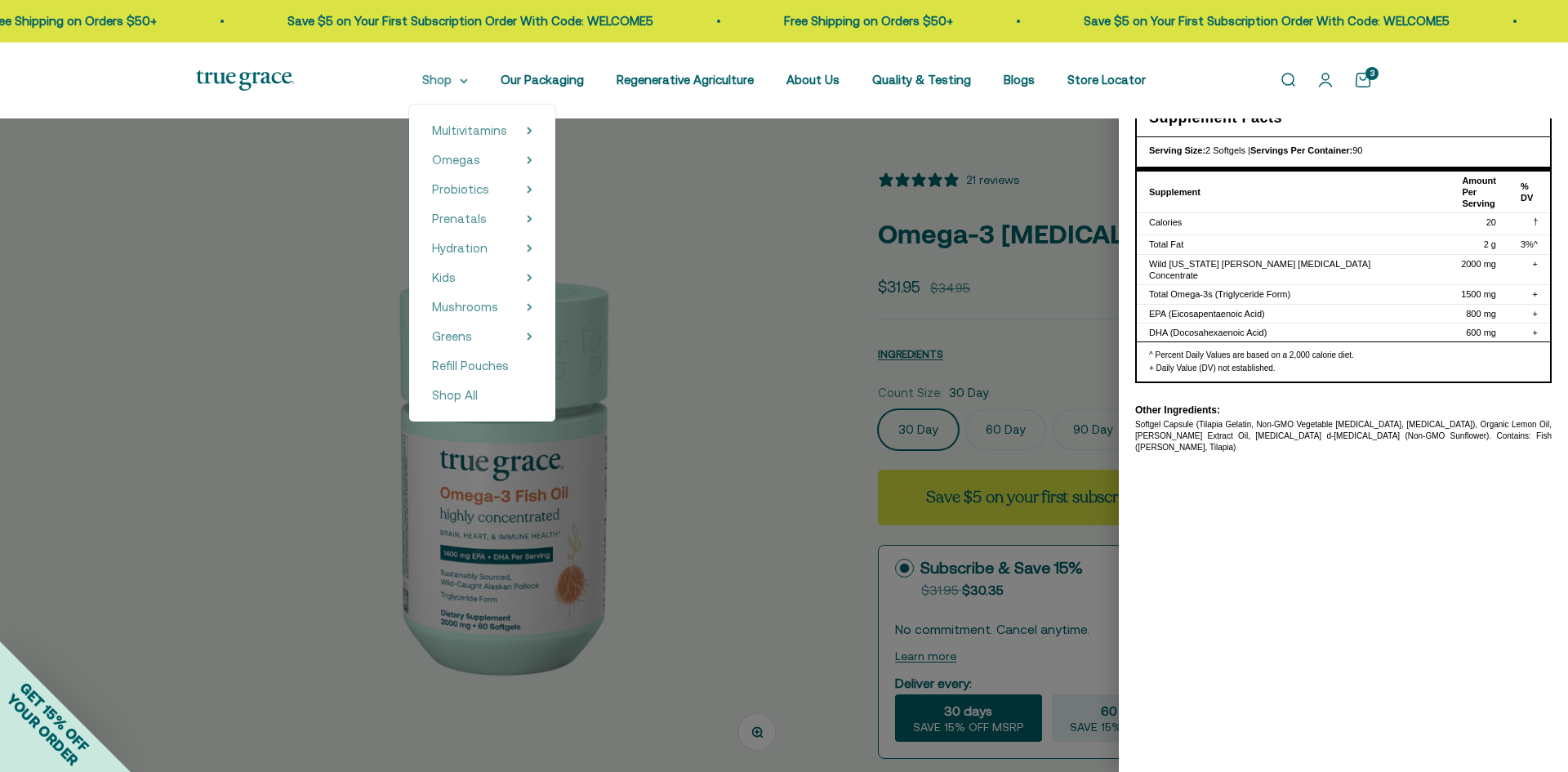
click at [454, 83] on summary "Shop" at bounding box center [445, 80] width 46 height 20
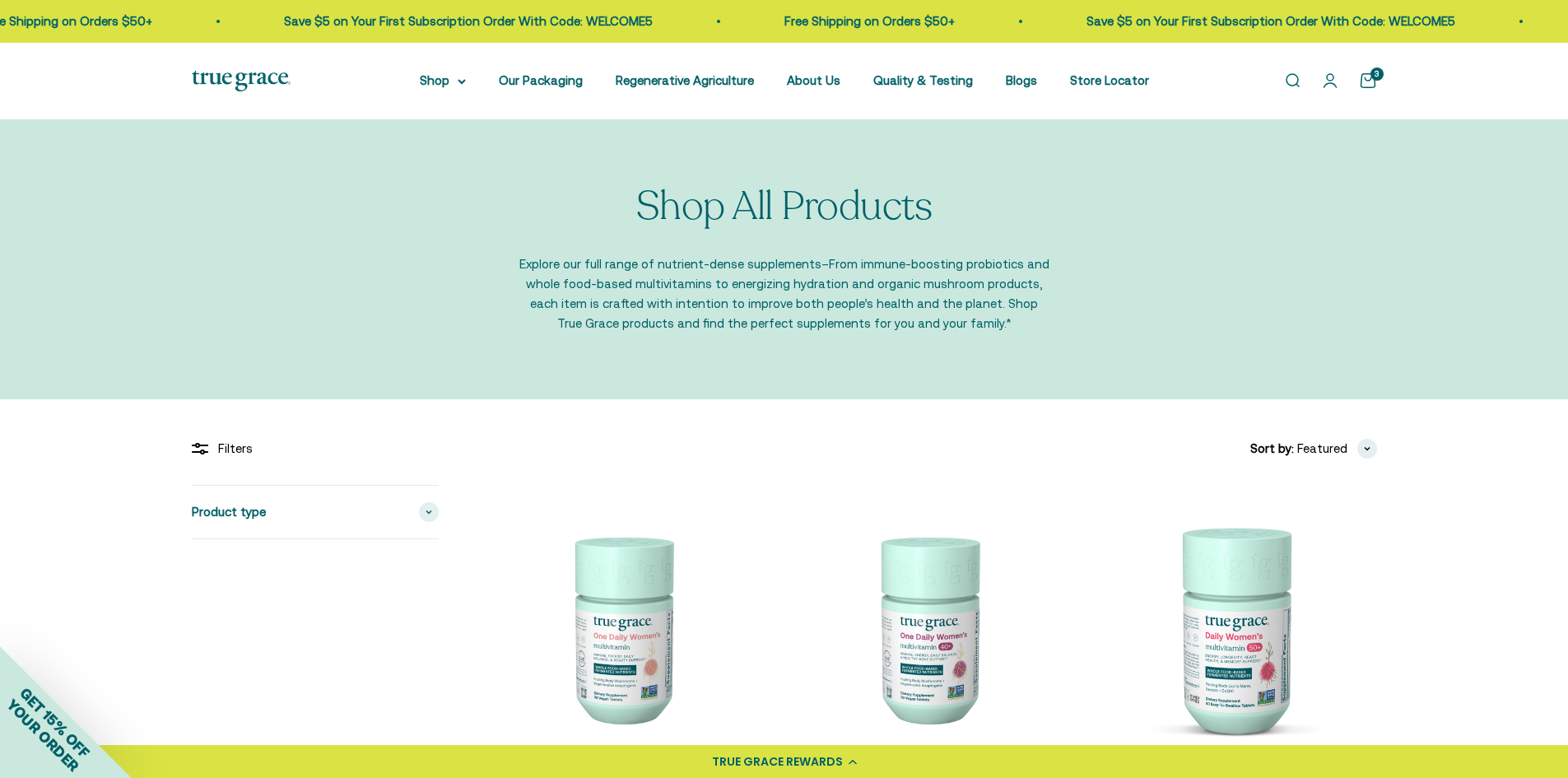
click at [921, 660] on img at bounding box center [928, 628] width 286 height 286
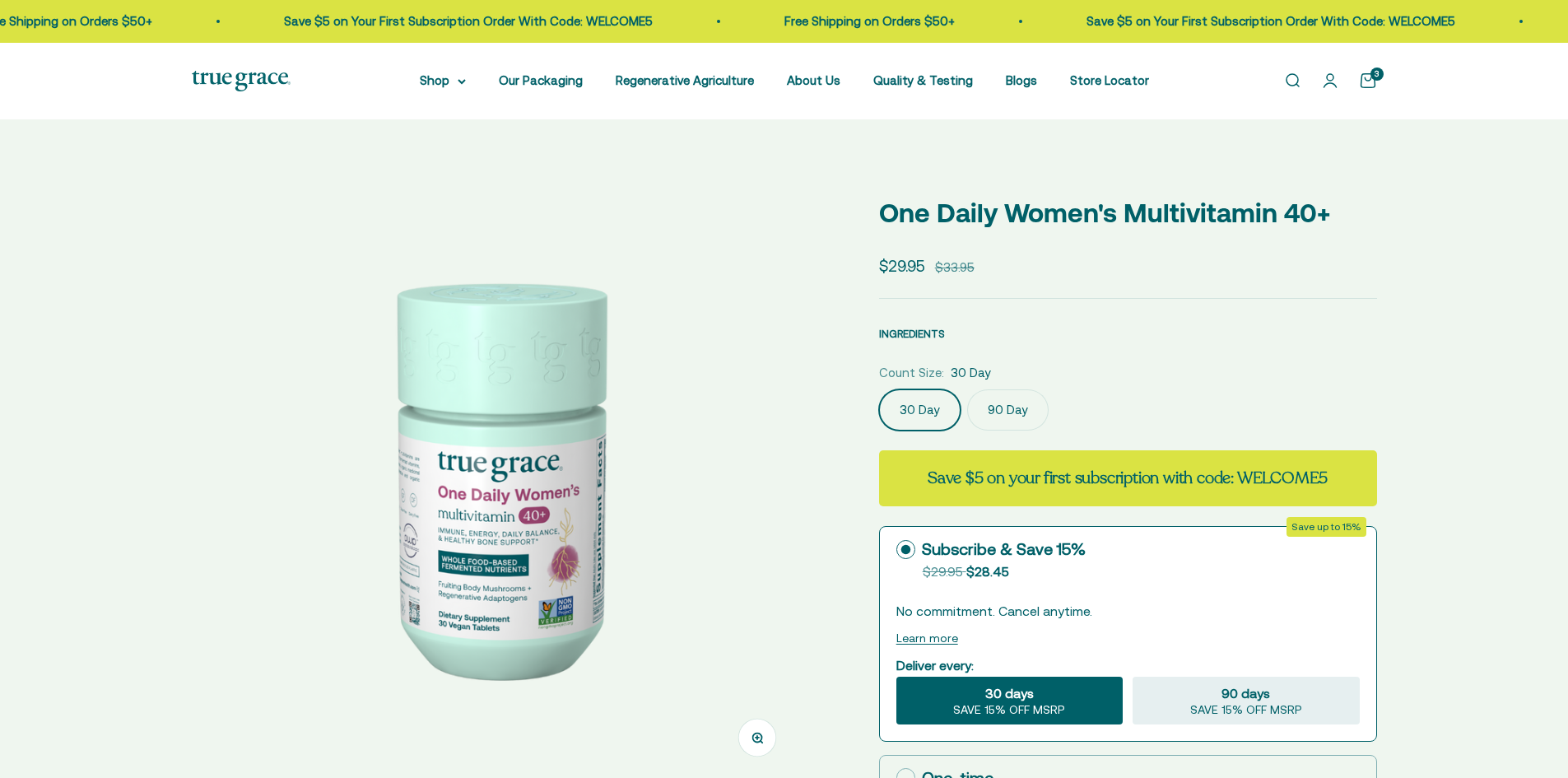
click at [907, 331] on span "INGREDIENTS" at bounding box center [912, 334] width 66 height 12
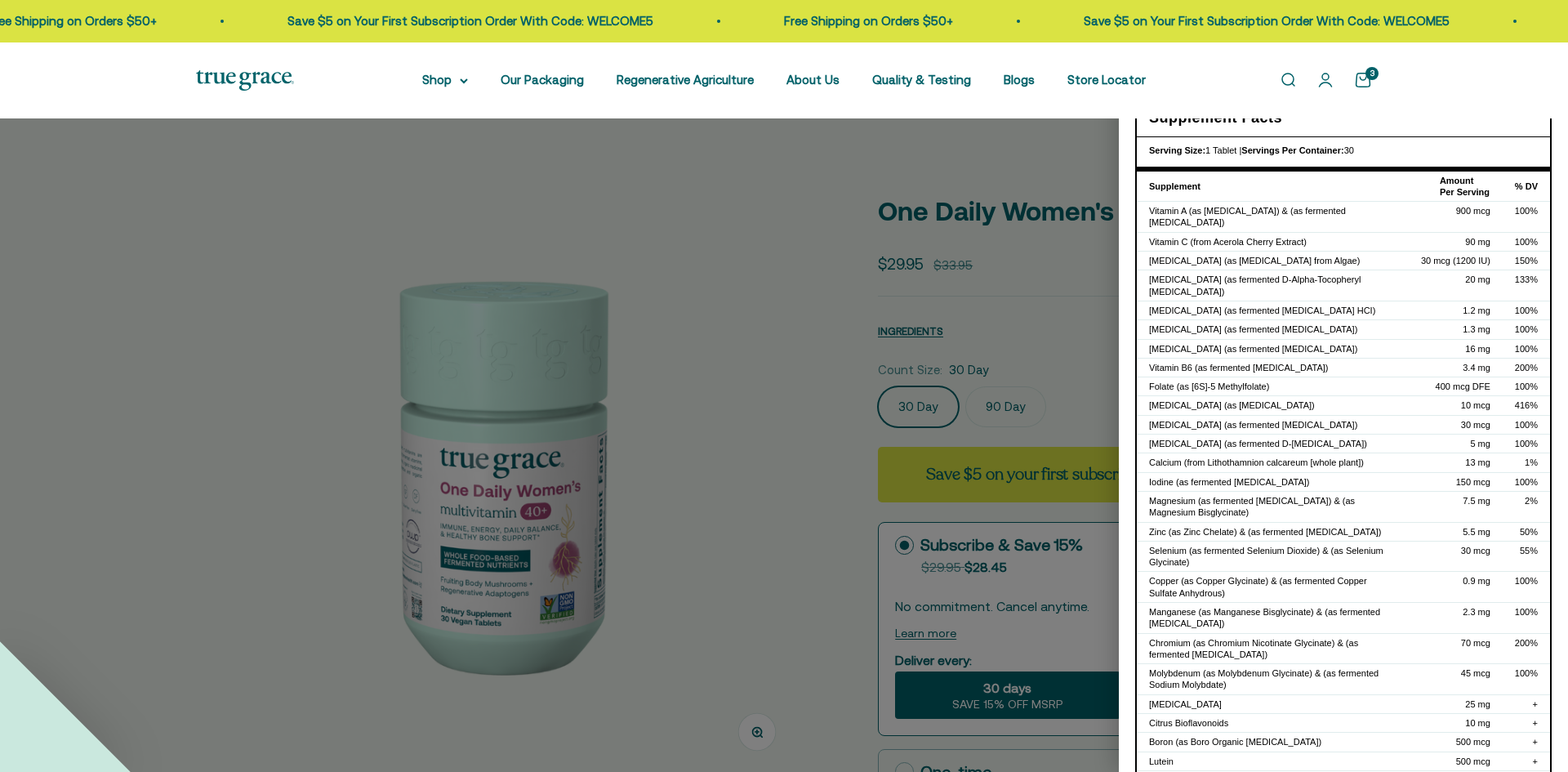
select select "3"
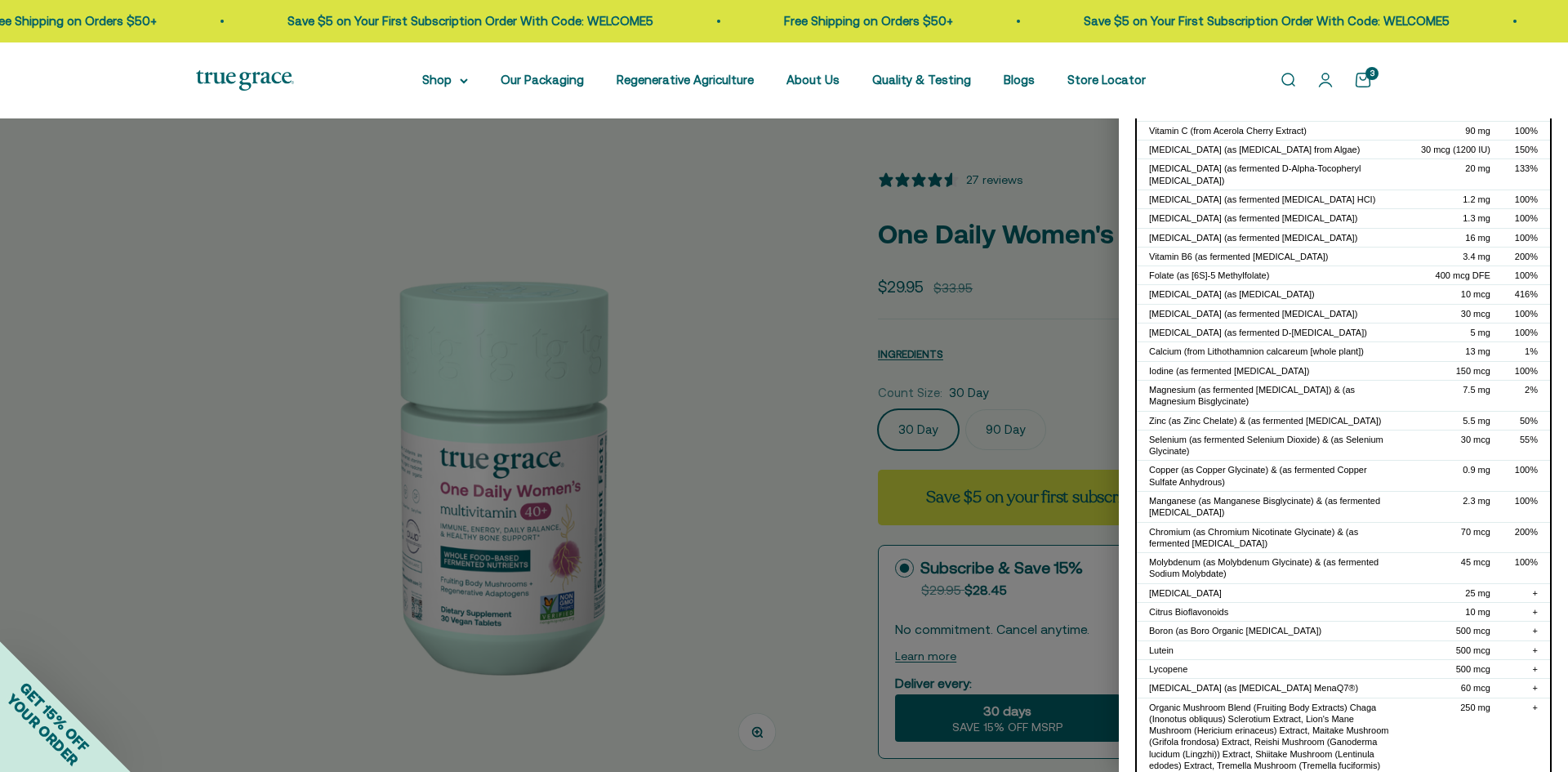
scroll to position [245, 0]
